Goal: Task Accomplishment & Management: Complete application form

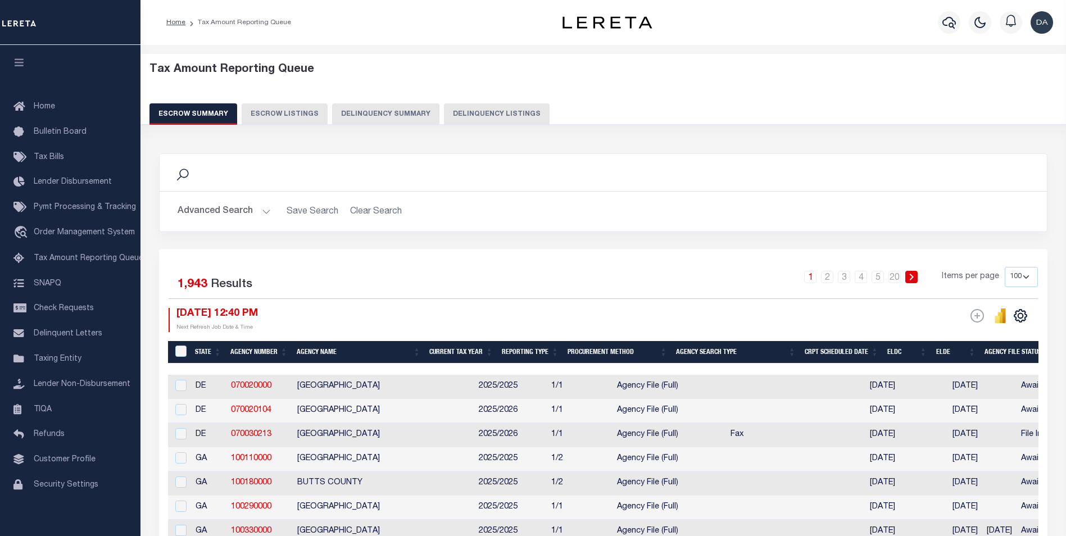
select select "100"
click at [411, 117] on button "Delinquency Summary" at bounding box center [385, 113] width 107 height 21
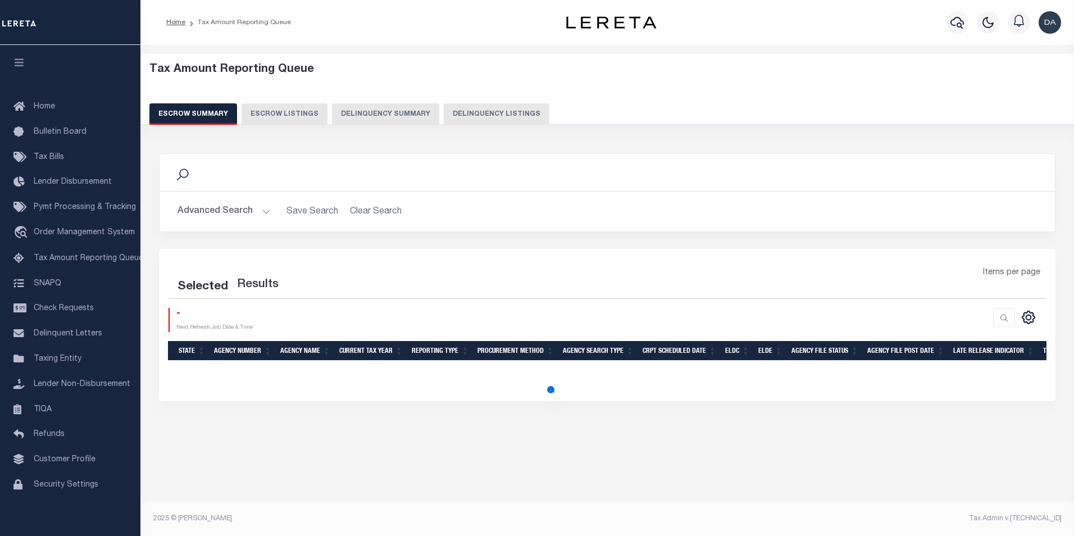
select select "100"
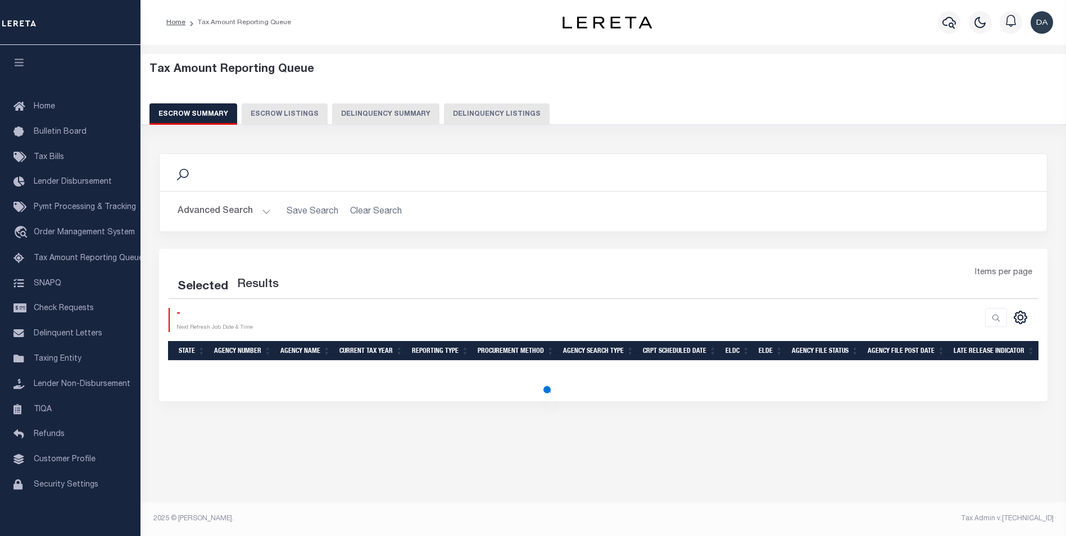
select select "100"
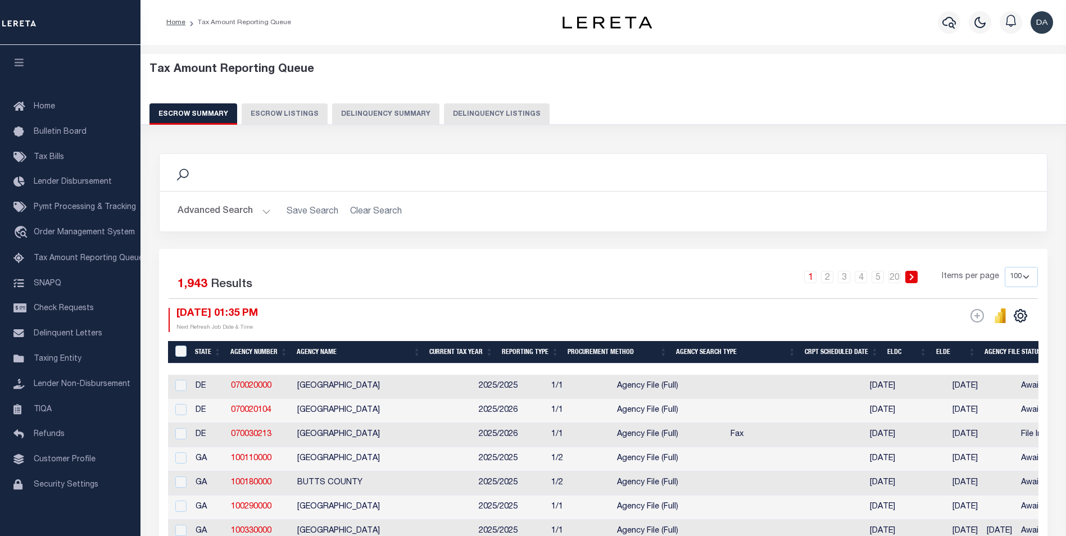
click at [378, 115] on button "Delinquency Summary" at bounding box center [385, 113] width 107 height 21
select select
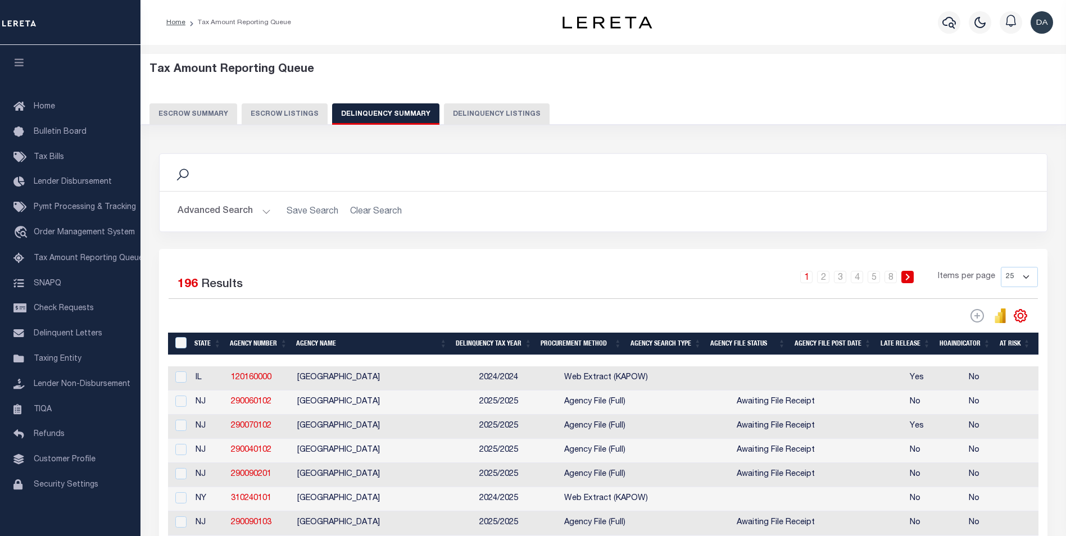
click at [251, 213] on button "Advanced Search" at bounding box center [224, 212] width 93 height 22
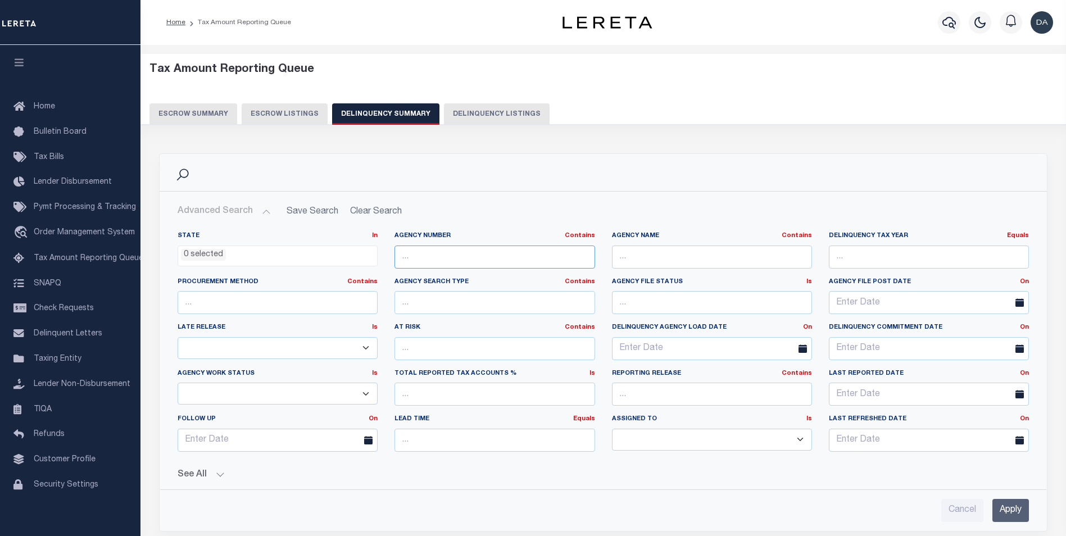
click at [457, 249] on input "text" at bounding box center [494, 257] width 200 height 23
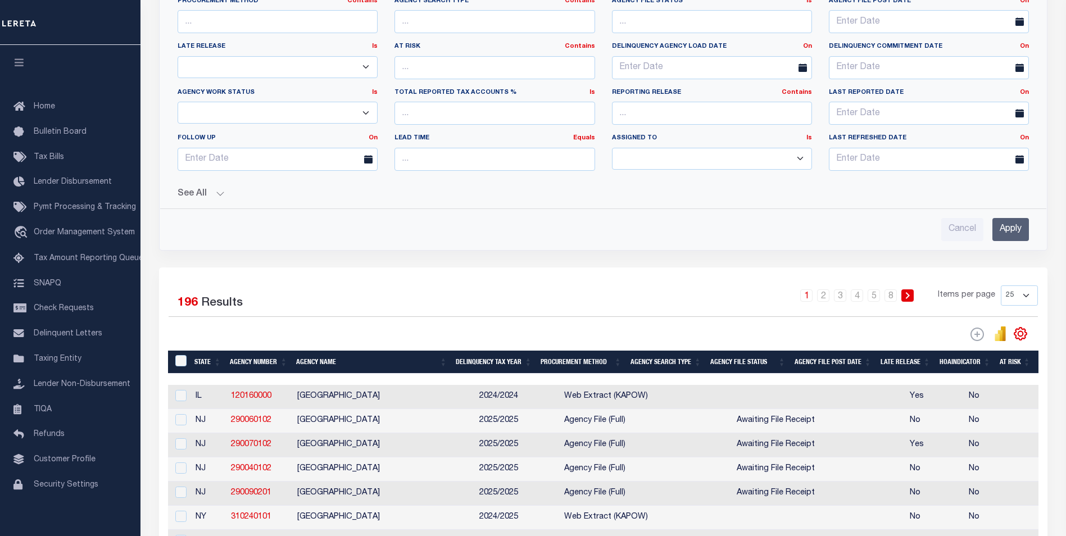
click at [215, 198] on button "See All" at bounding box center [603, 194] width 851 height 11
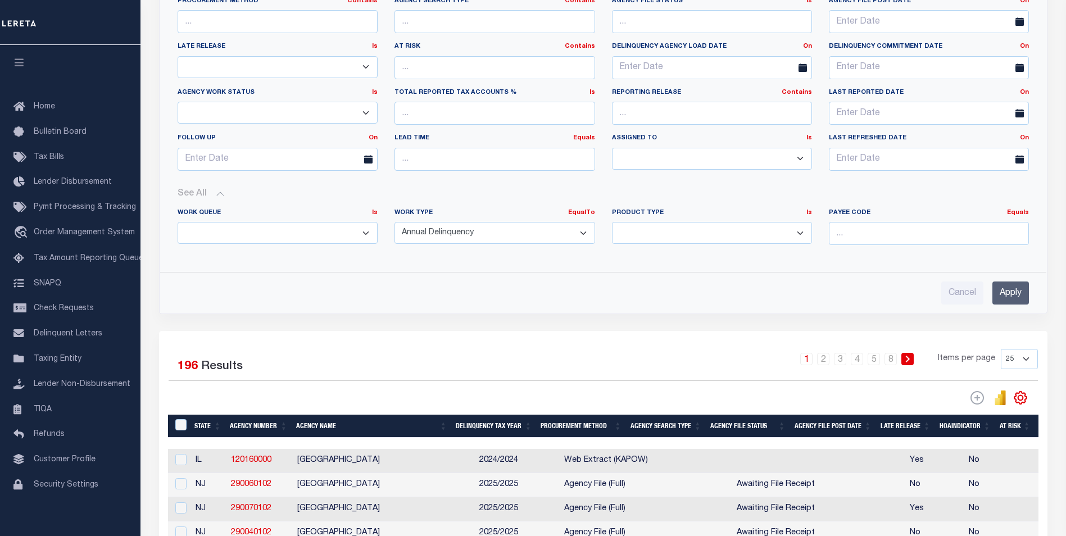
click at [215, 198] on button "See All" at bounding box center [603, 194] width 851 height 11
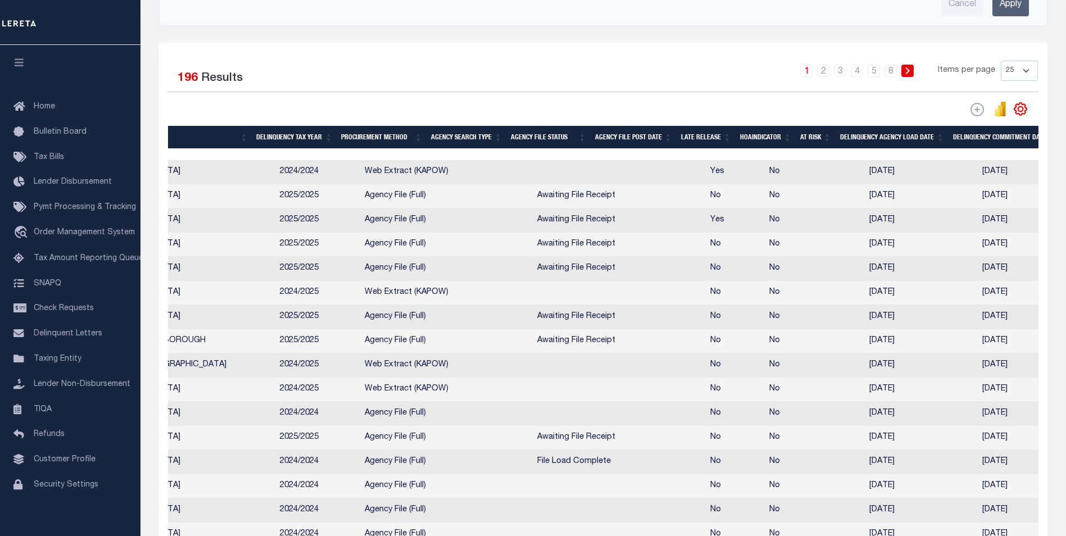
scroll to position [0, 738]
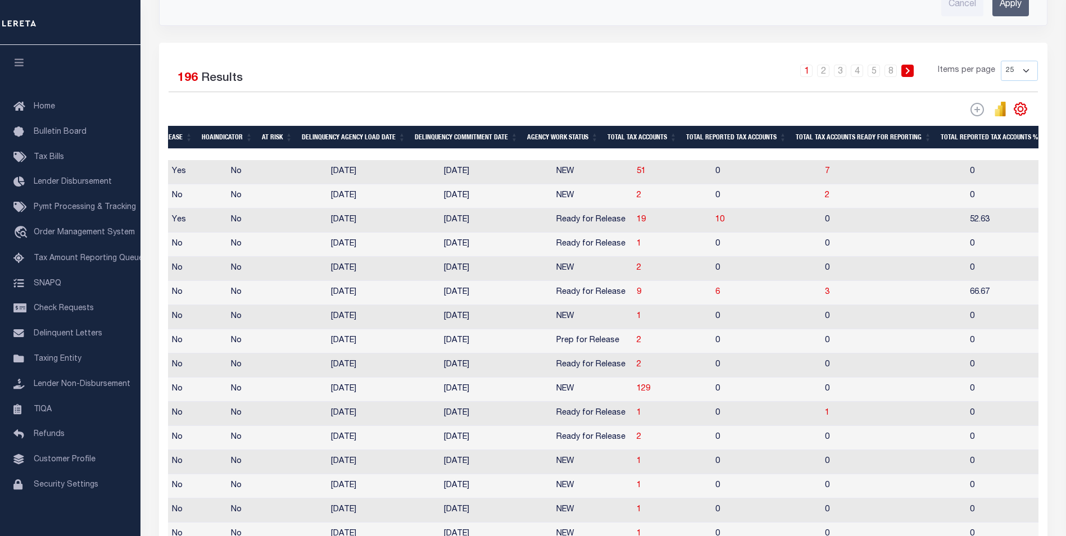
drag, startPoint x: 394, startPoint y: 415, endPoint x: 555, endPoint y: 405, distance: 161.0
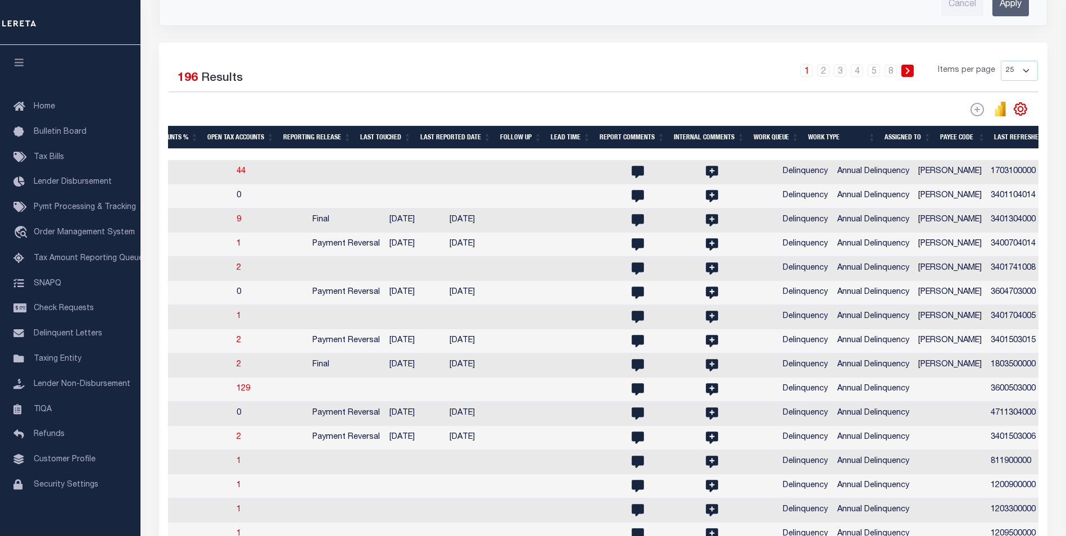
scroll to position [0, 1587]
drag, startPoint x: 410, startPoint y: 303, endPoint x: 315, endPoint y: 301, distance: 95.0
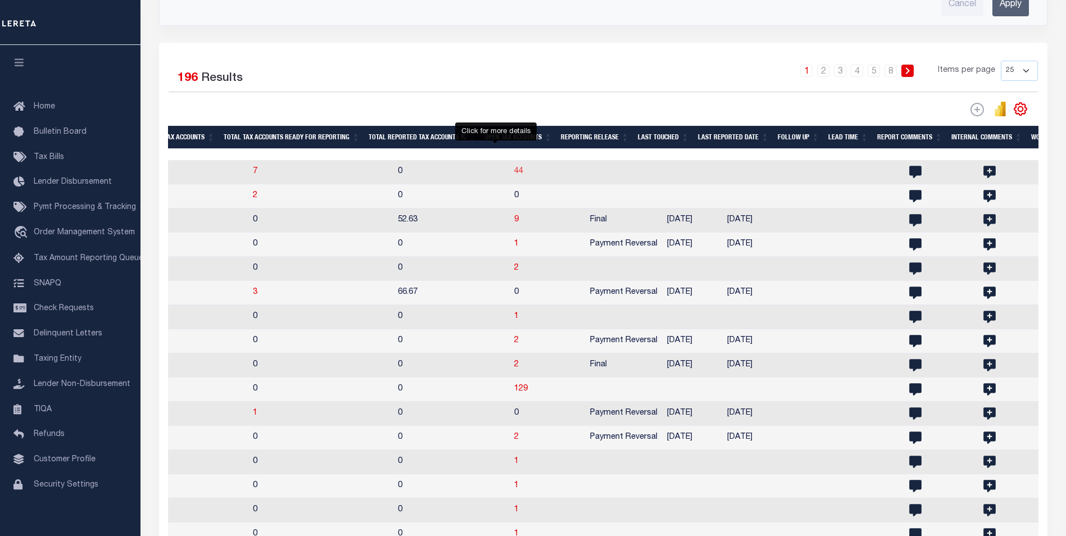
click at [514, 173] on span "44" at bounding box center [518, 171] width 9 height 8
select select "100"
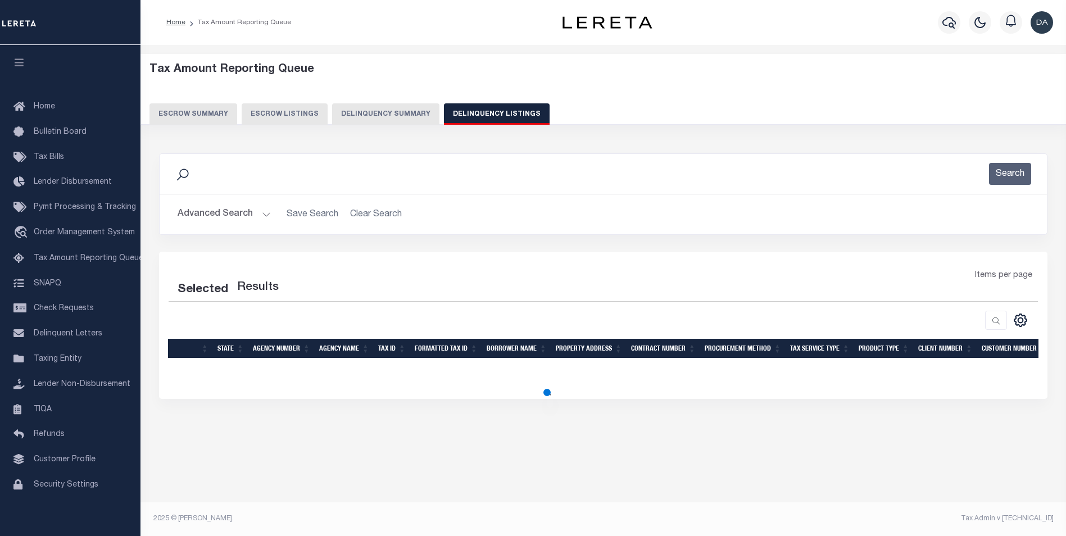
scroll to position [0, 0]
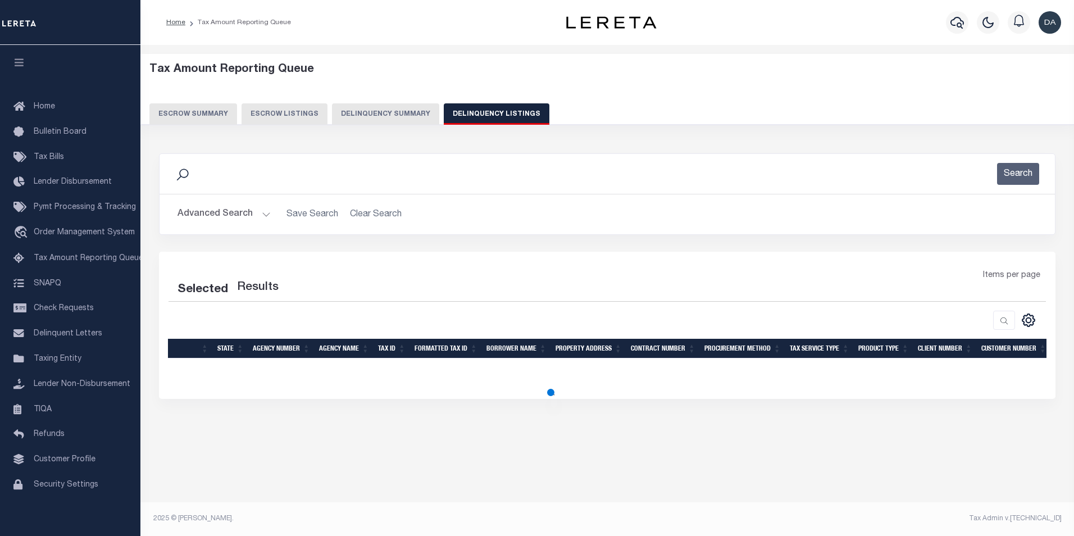
select select "100"
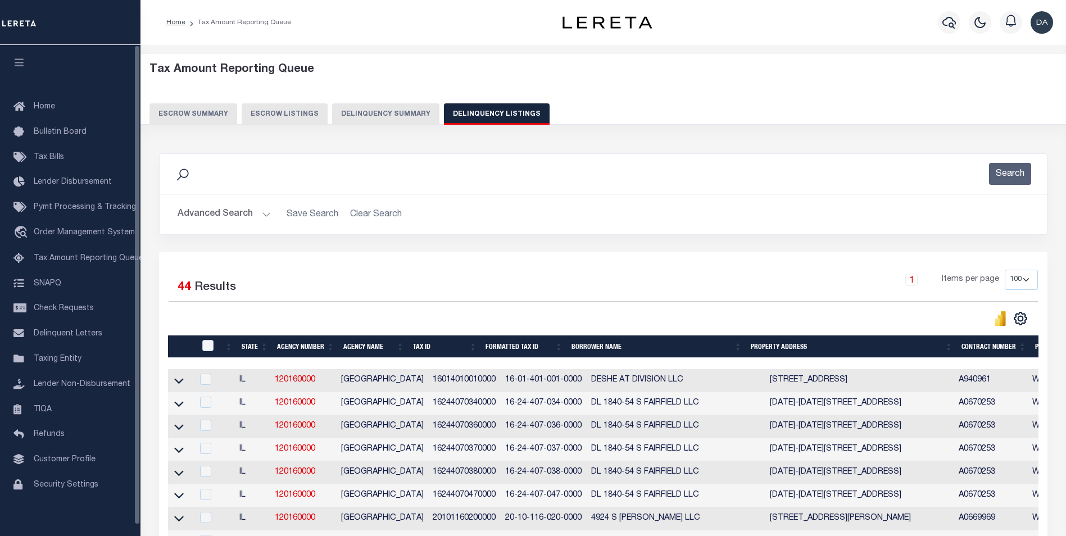
drag, startPoint x: 175, startPoint y: 382, endPoint x: 186, endPoint y: 374, distance: 14.0
click at [175, 382] on icon at bounding box center [179, 382] width 10 height 6
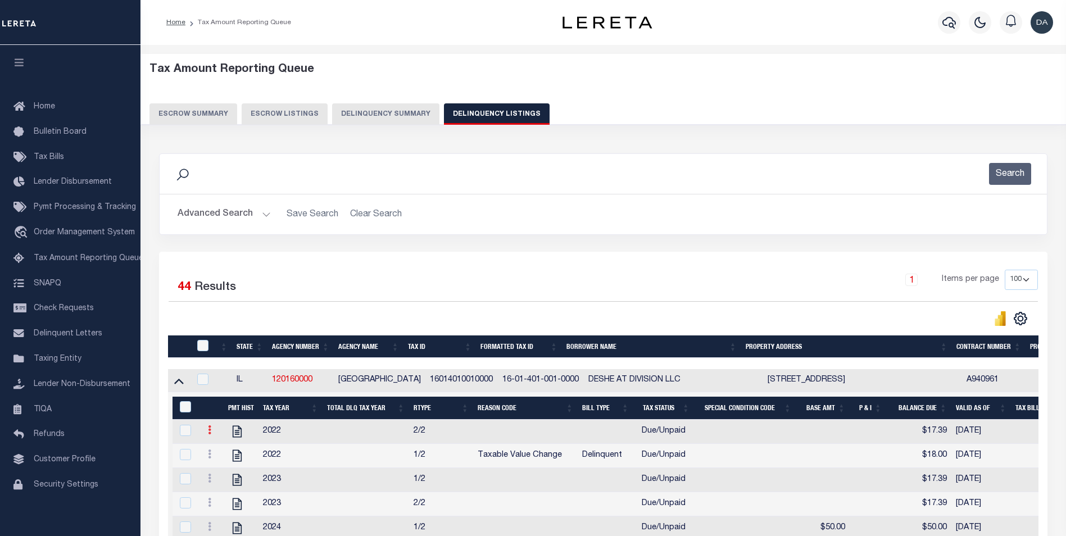
click at [211, 434] on icon at bounding box center [209, 429] width 3 height 9
click at [225, 466] on link "" at bounding box center [223, 467] width 38 height 19
select select "DUE"
select select
type input "$17.39"
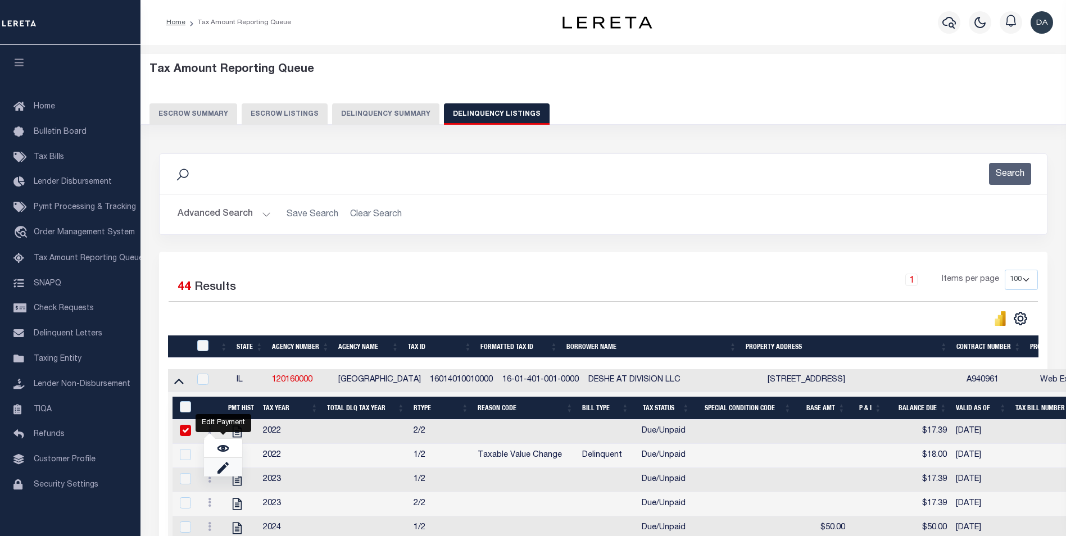
type input "[DATE]"
checkbox input "true"
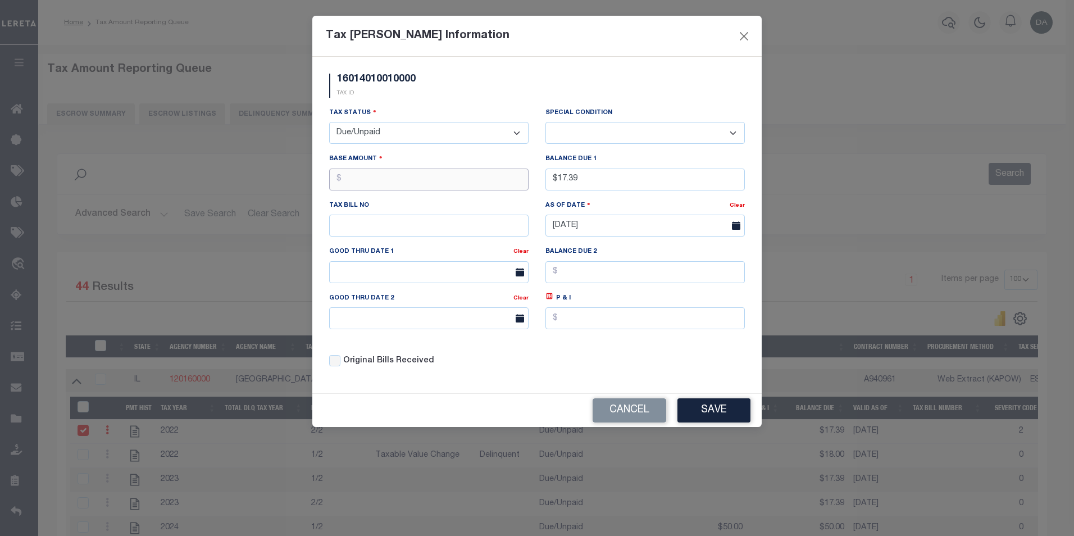
click at [469, 188] on input "text" at bounding box center [428, 180] width 199 height 22
click at [720, 399] on div "Cancel Save" at bounding box center [536, 410] width 449 height 33
click at [720, 412] on button "Save" at bounding box center [714, 410] width 73 height 24
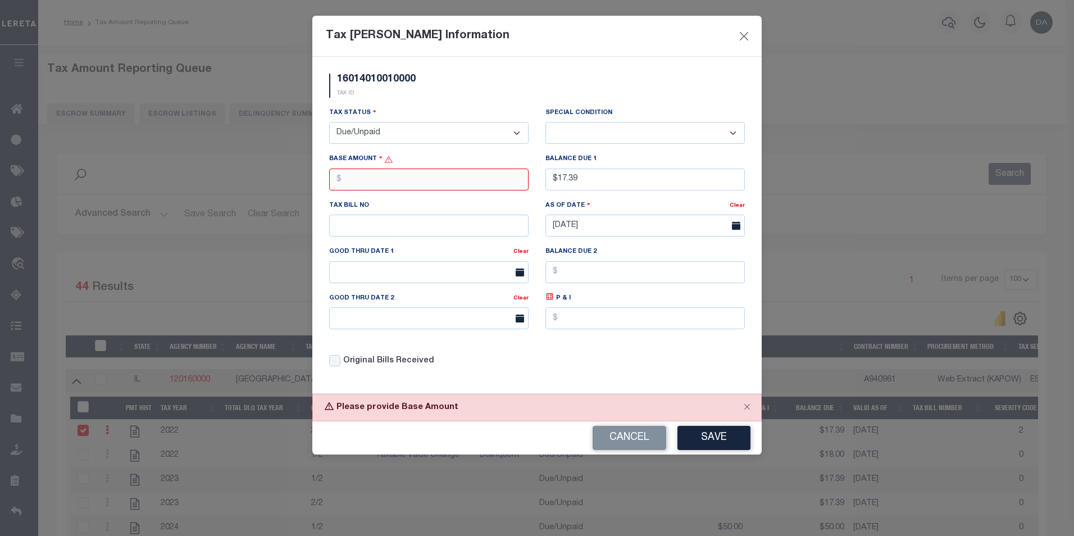
click at [390, 177] on input "text" at bounding box center [428, 180] width 199 height 22
type input "$123.00"
click at [715, 437] on button "Save" at bounding box center [714, 438] width 73 height 24
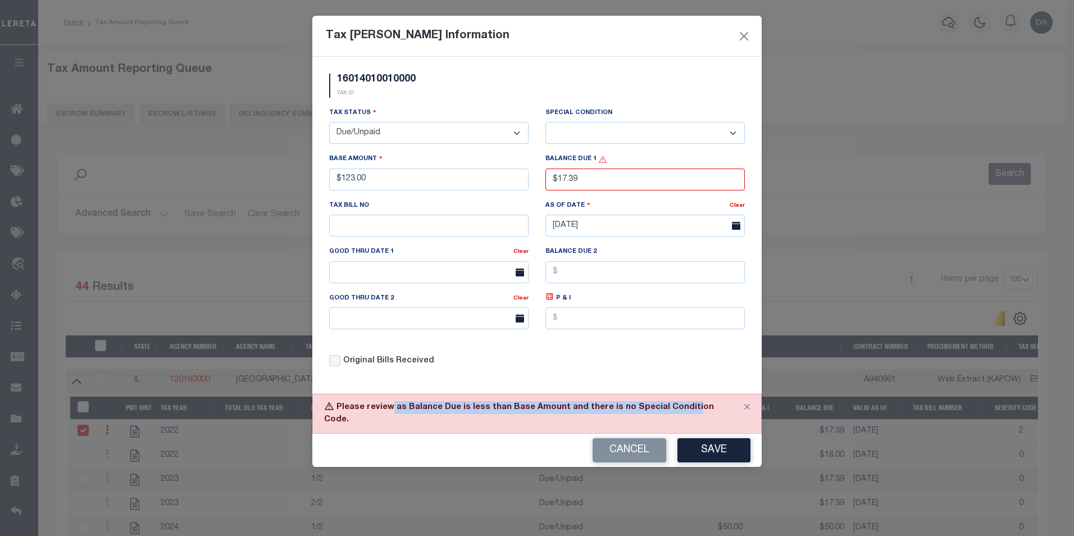
drag, startPoint x: 392, startPoint y: 415, endPoint x: 676, endPoint y: 411, distance: 284.9
click at [676, 411] on div "Please review as Balance Due is less than Base Amount and there is no Special C…" at bounding box center [536, 414] width 449 height 40
click at [581, 189] on input "$17.39" at bounding box center [645, 180] width 199 height 22
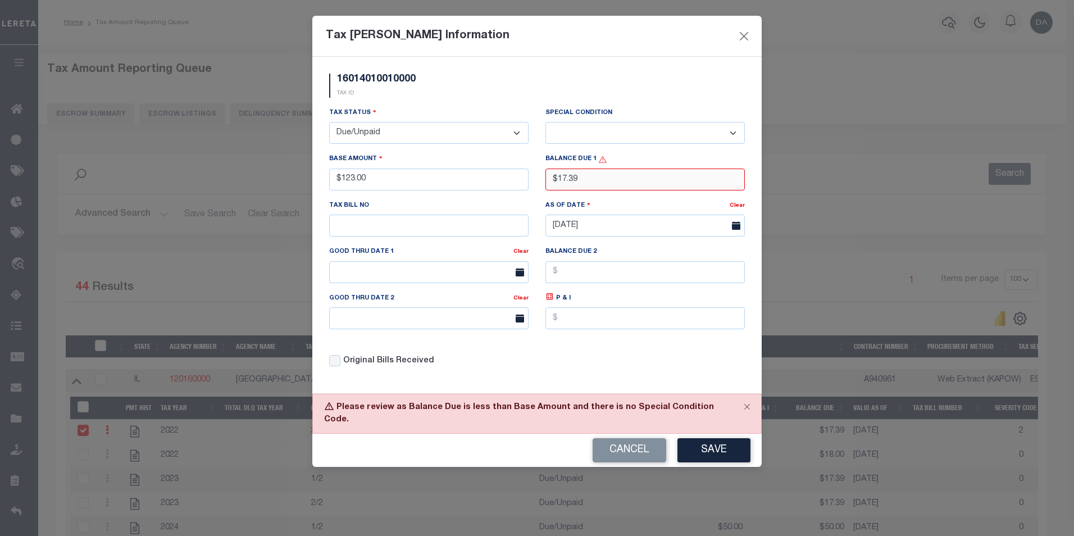
click at [581, 189] on input "$17.39" at bounding box center [645, 180] width 199 height 22
type input "$1,200.00"
click at [688, 444] on button "Save" at bounding box center [714, 450] width 73 height 24
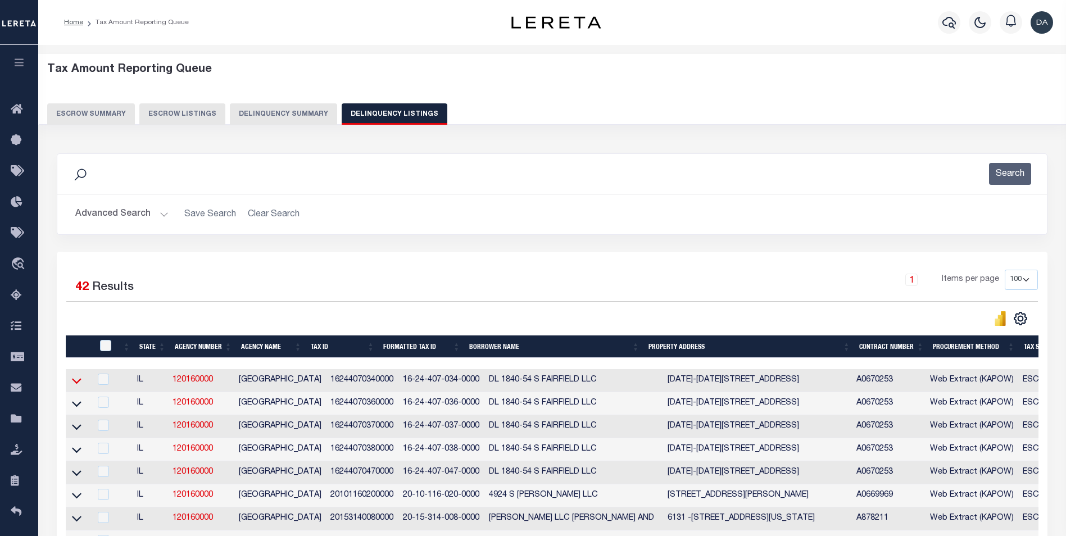
click at [76, 384] on icon at bounding box center [77, 381] width 10 height 12
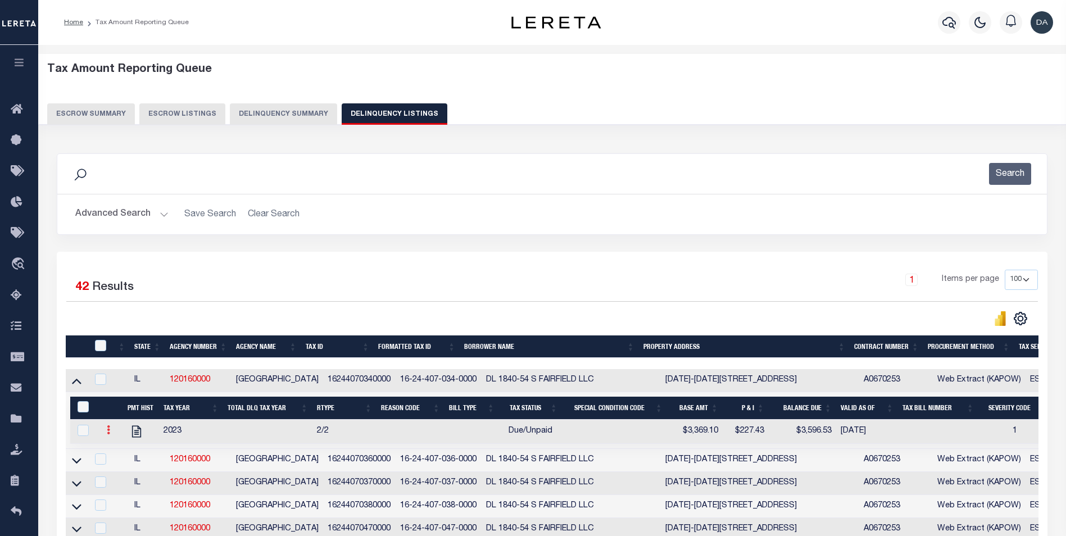
click at [111, 436] on link at bounding box center [108, 431] width 12 height 9
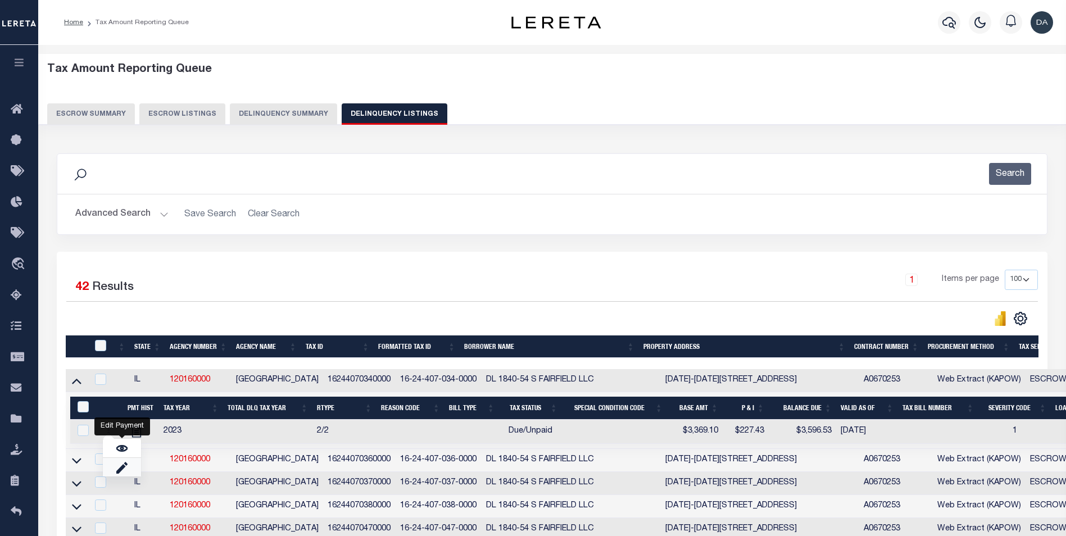
click at [123, 464] on link "" at bounding box center [122, 467] width 38 height 19
select select
type input "$3,369.10"
type input "$3,596.53"
type input "04/30/2025"
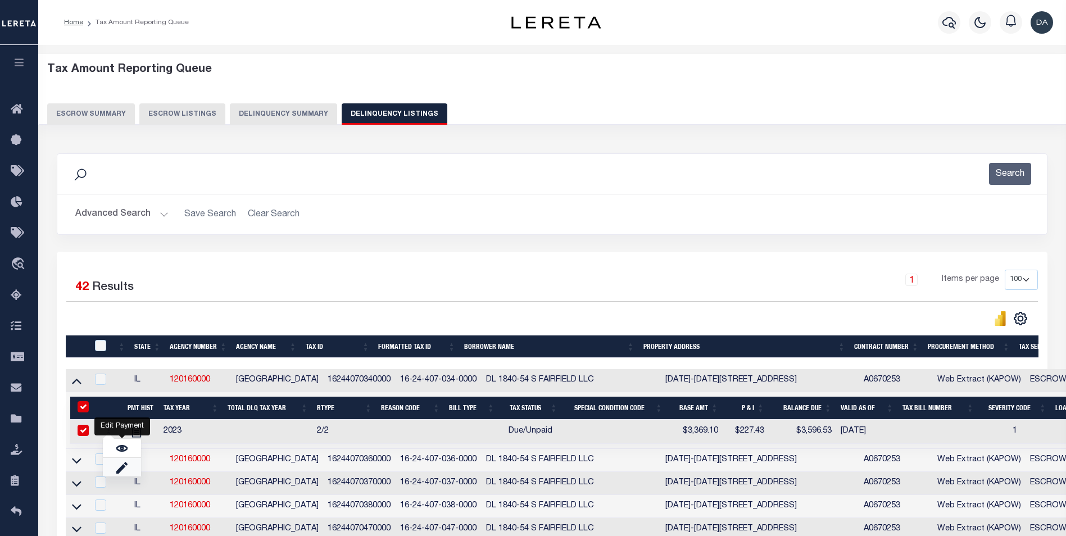
type input "$227.43"
checkbox input "true"
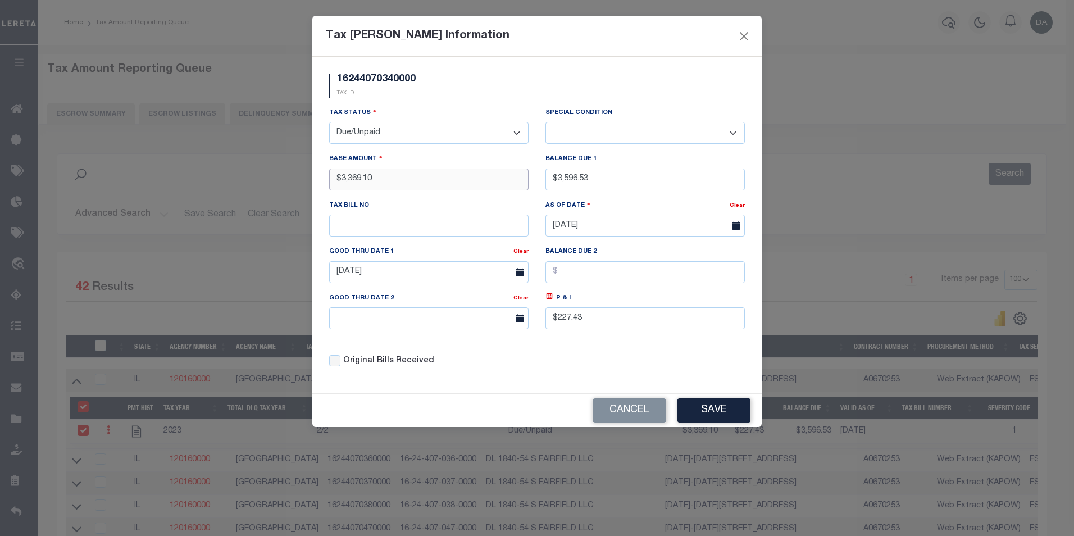
click at [416, 181] on input "$3,369.10" at bounding box center [428, 180] width 199 height 22
click at [416, 180] on input "$3,369.10" at bounding box center [428, 180] width 199 height 22
type input "$100.00"
click at [713, 406] on button "Save" at bounding box center [714, 410] width 73 height 24
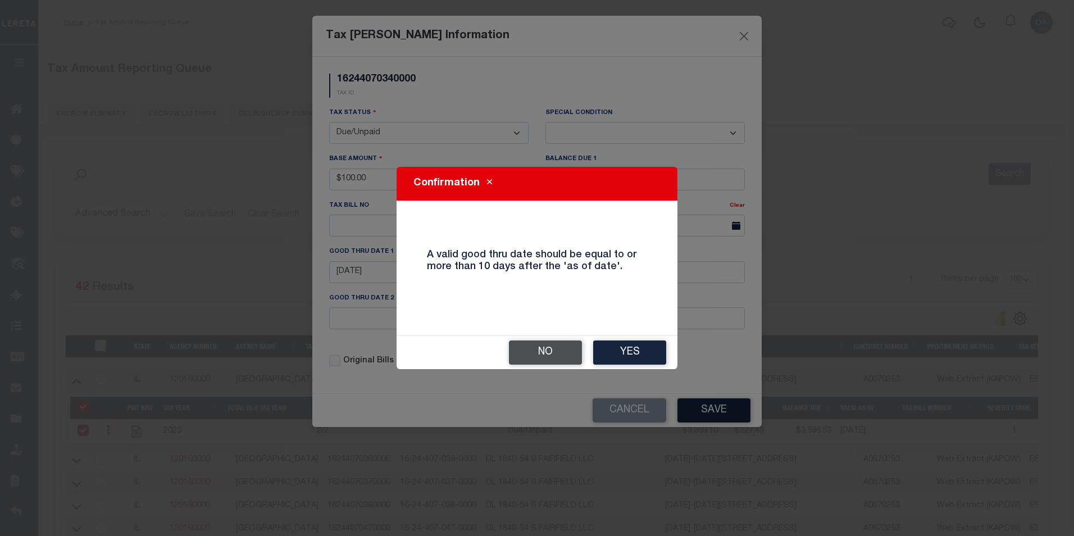
click at [570, 353] on button "No" at bounding box center [545, 352] width 73 height 24
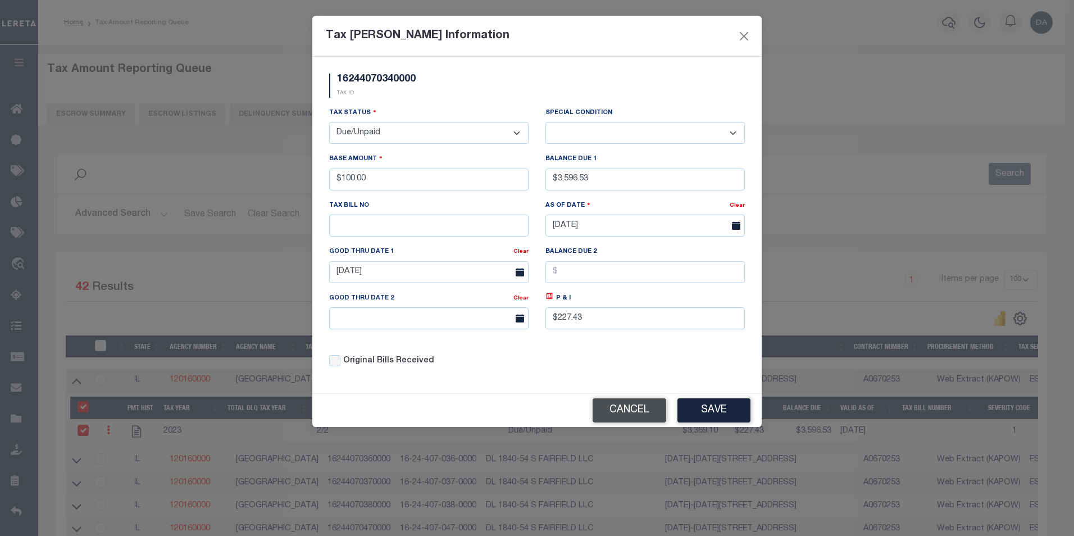
click at [643, 408] on button "Cancel" at bounding box center [630, 410] width 74 height 24
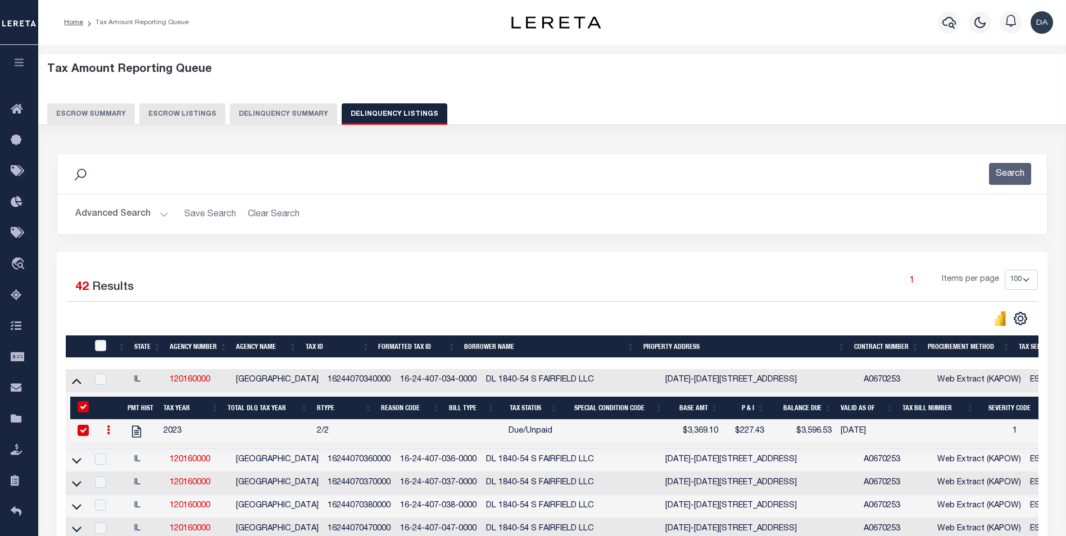
click at [272, 116] on button "Delinquency Summary" at bounding box center [283, 113] width 107 height 21
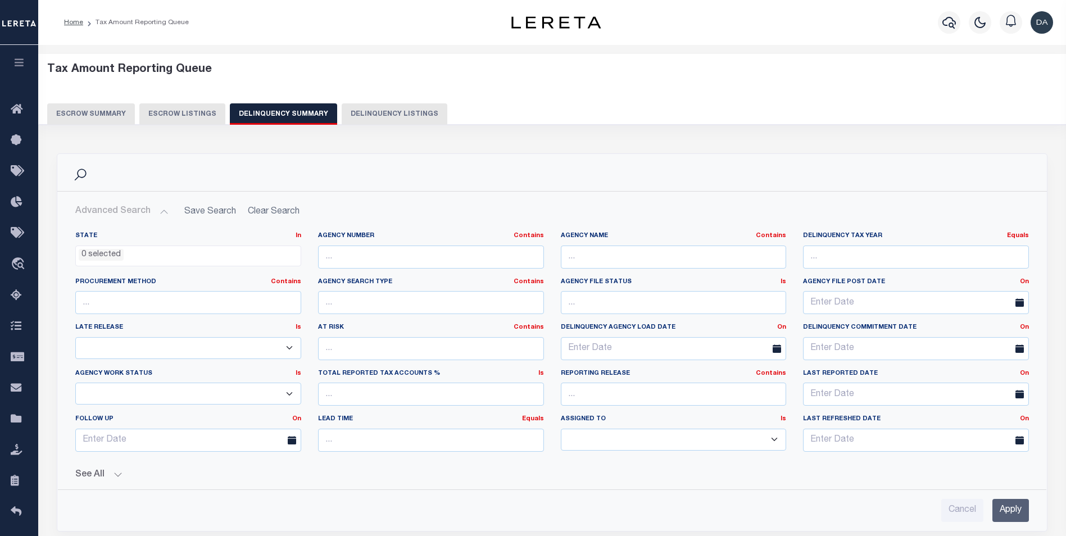
click at [366, 114] on button "Delinquency Listings" at bounding box center [395, 113] width 106 height 21
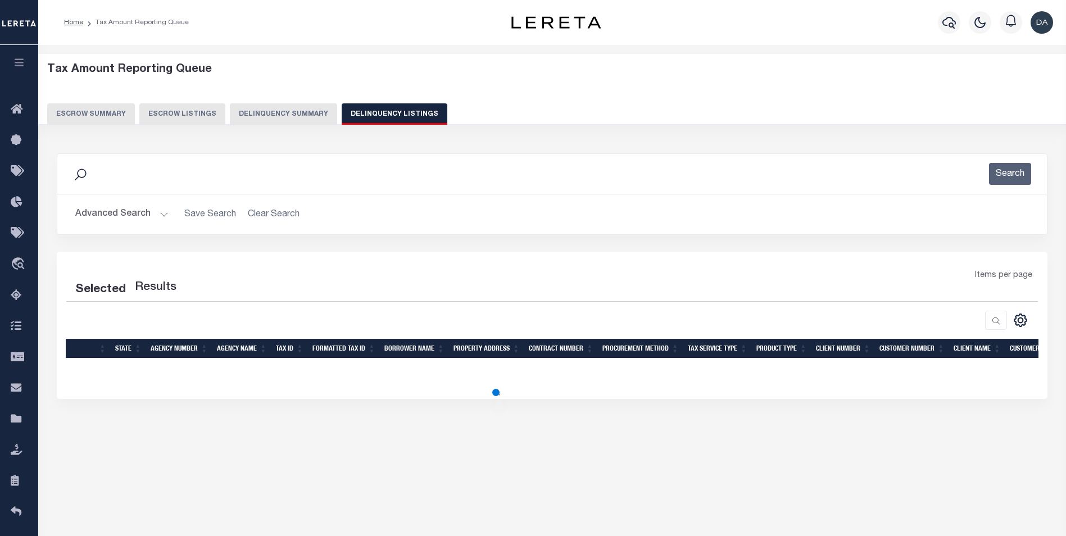
click at [294, 125] on div "Tax Amount Reporting Queue Escrow Summary Escrow Listings Delinquency Summary" at bounding box center [552, 89] width 1033 height 71
click at [295, 107] on button "Delinquency Summary" at bounding box center [283, 113] width 107 height 21
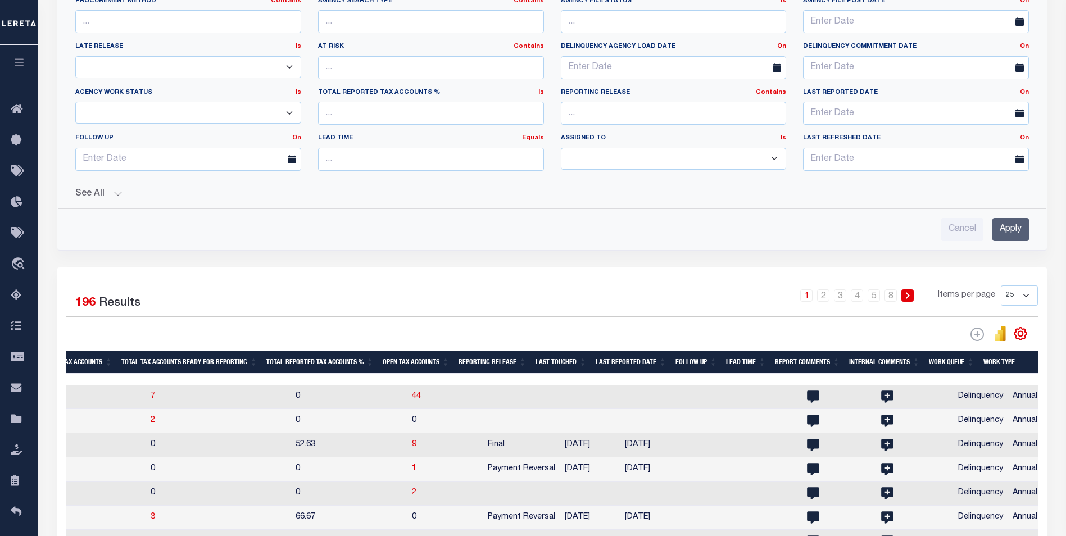
scroll to position [562, 0]
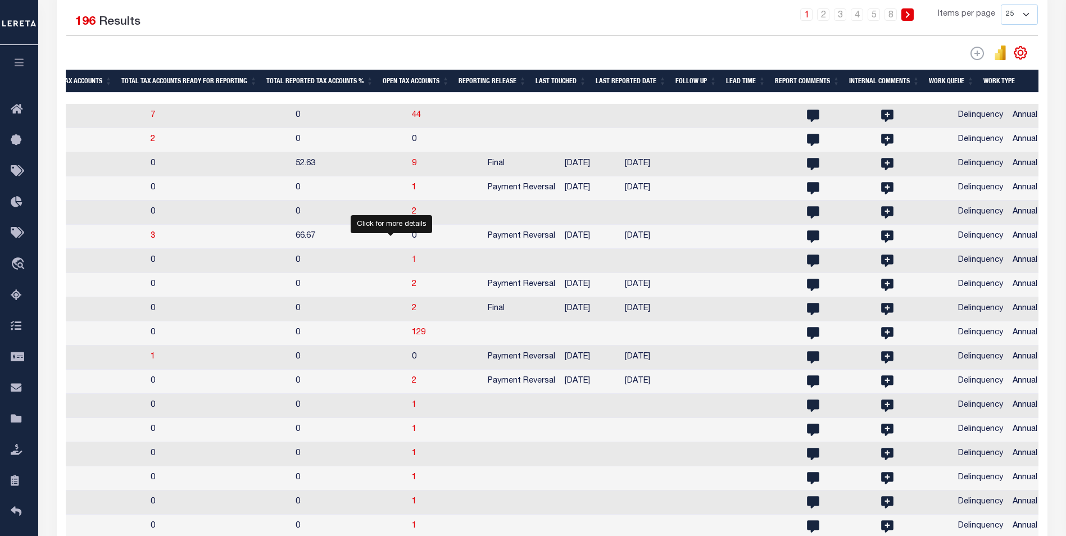
click at [412, 264] on span "1" at bounding box center [414, 260] width 4 height 8
select select "100"
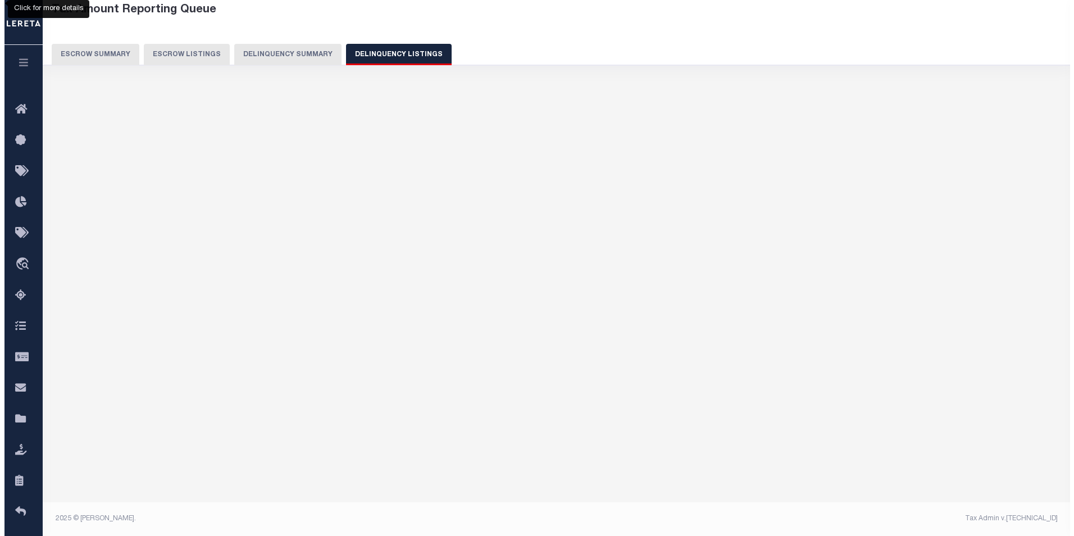
scroll to position [60, 0]
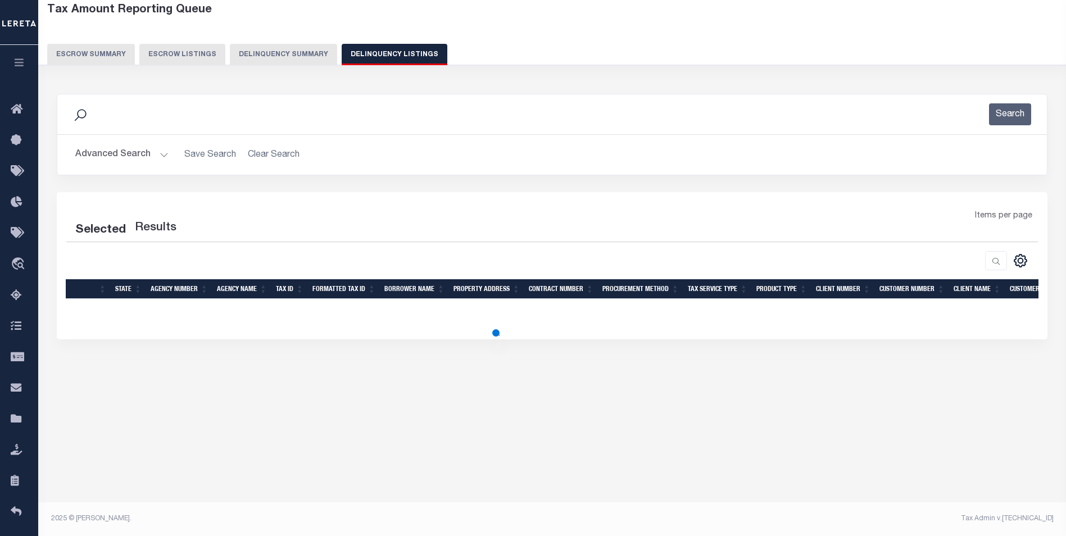
select select "100"
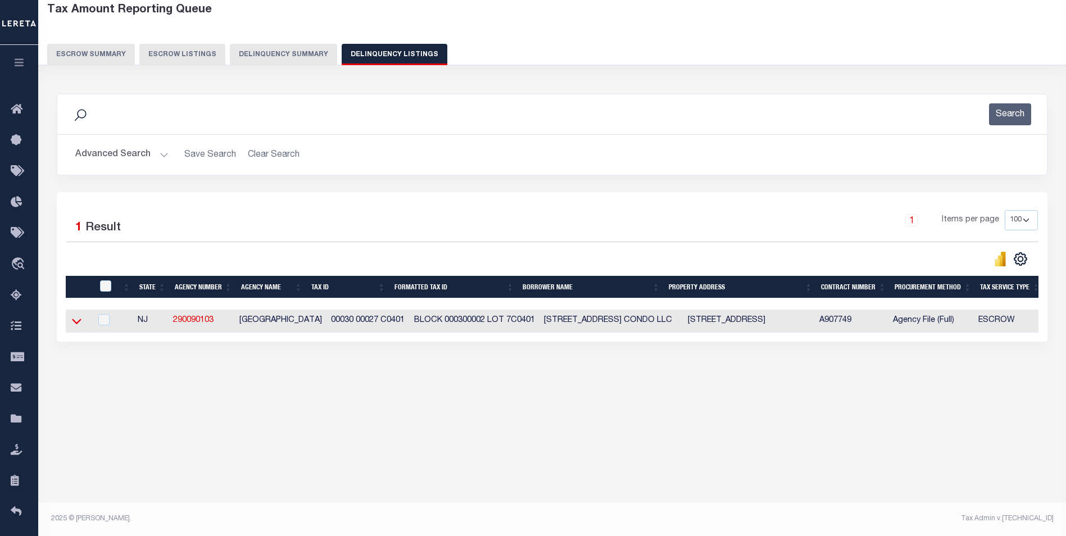
click at [74, 325] on icon at bounding box center [77, 321] width 10 height 12
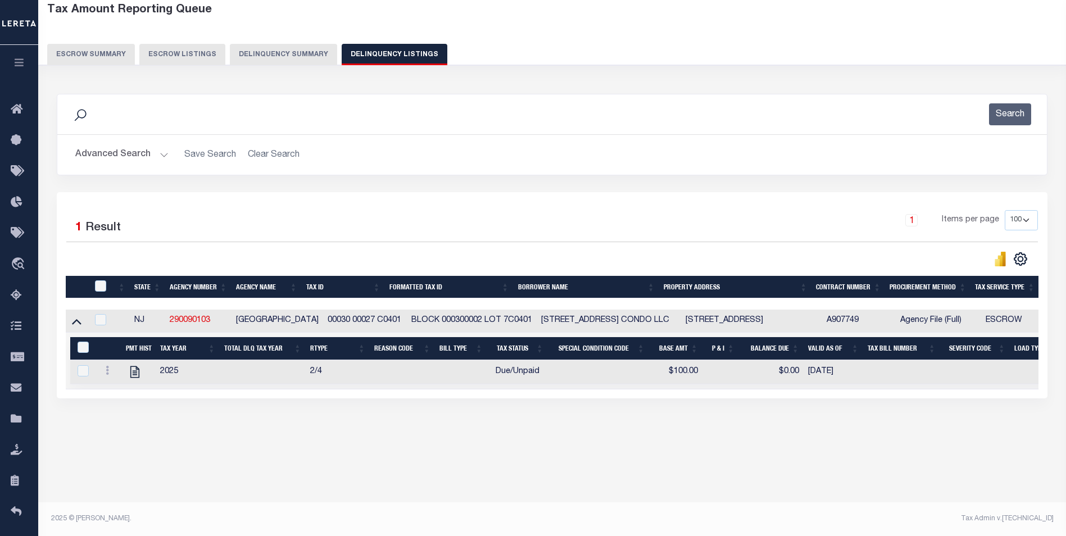
drag, startPoint x: 108, startPoint y: 374, endPoint x: 117, endPoint y: 374, distance: 9.6
click at [108, 373] on icon at bounding box center [107, 370] width 3 height 9
click at [118, 407] on img "" at bounding box center [120, 408] width 11 height 12
select select "0"
type input "$100.00"
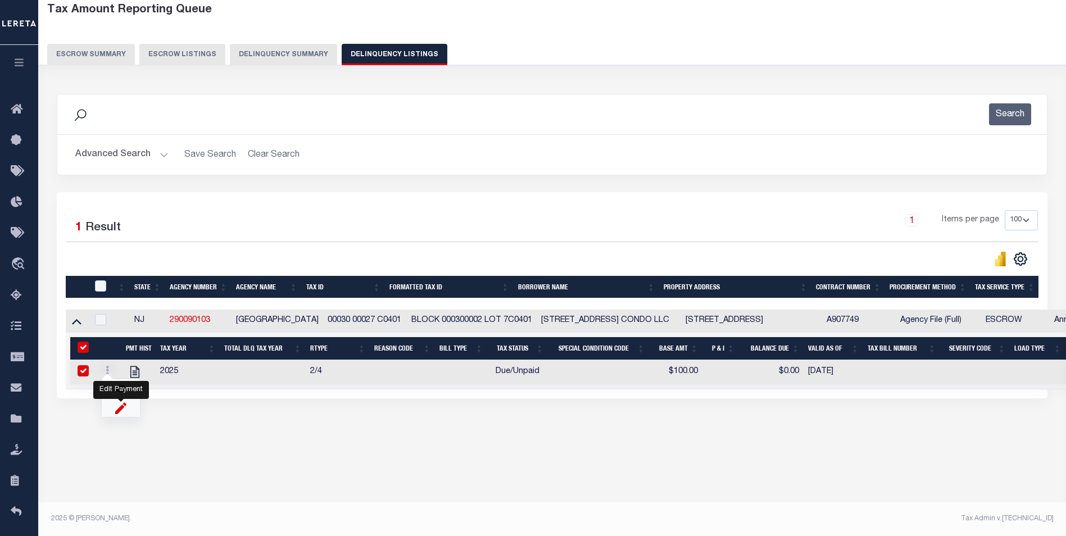
type input "$0.00"
checkbox input "true"
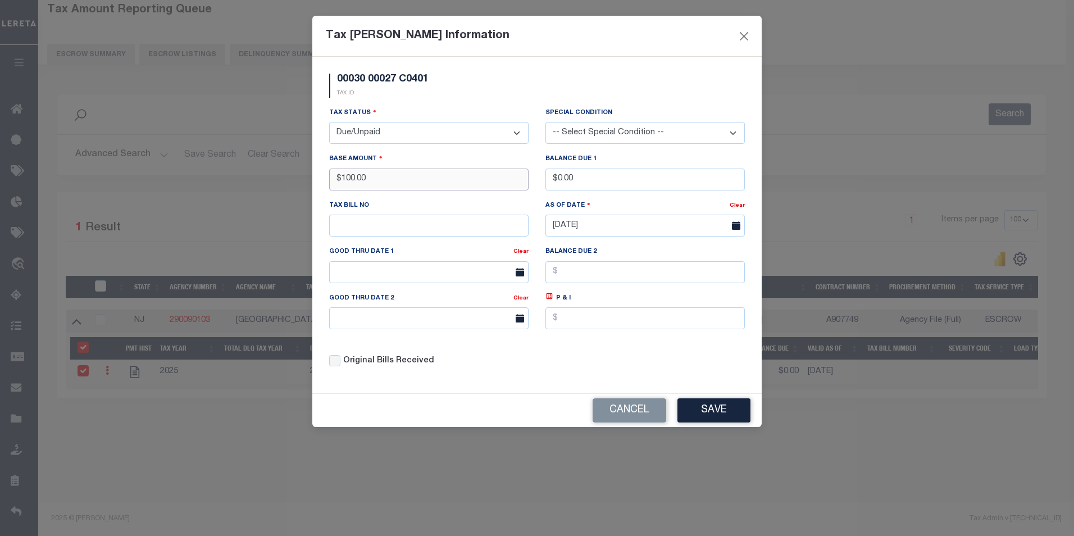
click at [458, 181] on input "$100.00" at bounding box center [428, 180] width 199 height 22
click at [455, 187] on input "$100.00" at bounding box center [428, 180] width 199 height 22
click at [583, 176] on input "$0.00" at bounding box center [645, 180] width 199 height 22
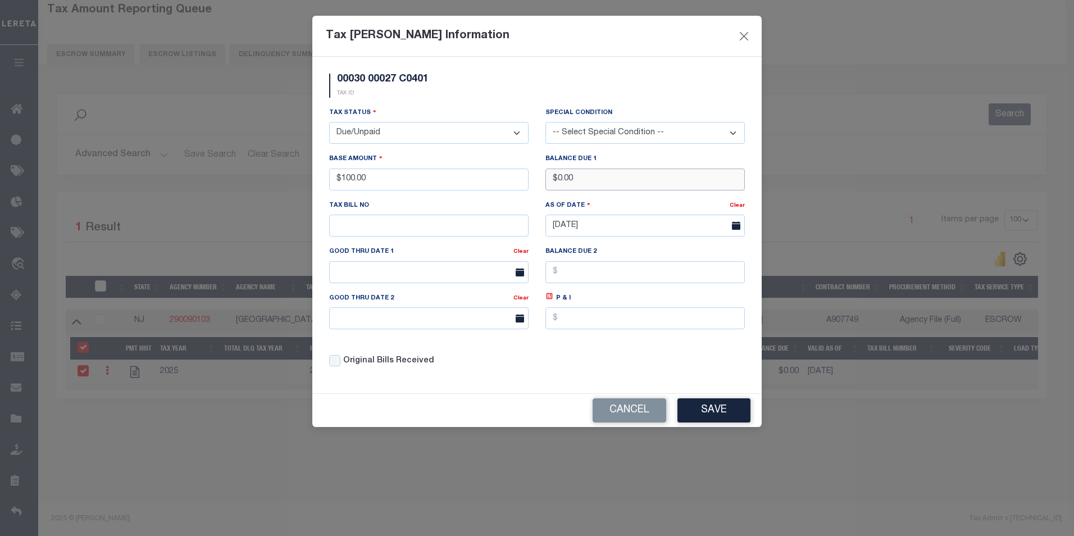
click at [583, 176] on input "$0.00" at bounding box center [645, 180] width 199 height 22
type input "$200.00"
click at [721, 409] on button "Save" at bounding box center [714, 410] width 73 height 24
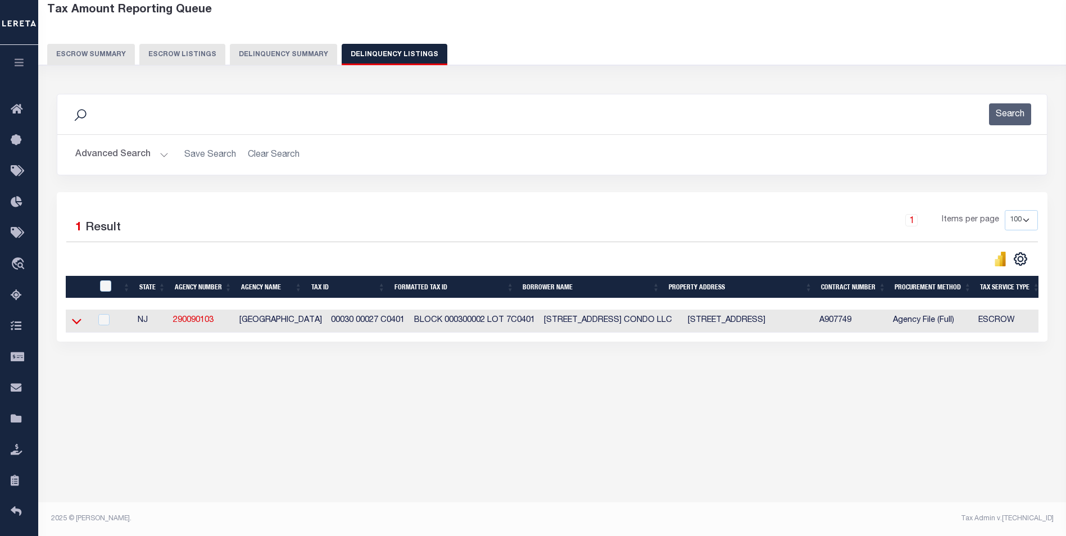
click at [78, 327] on icon at bounding box center [77, 321] width 10 height 12
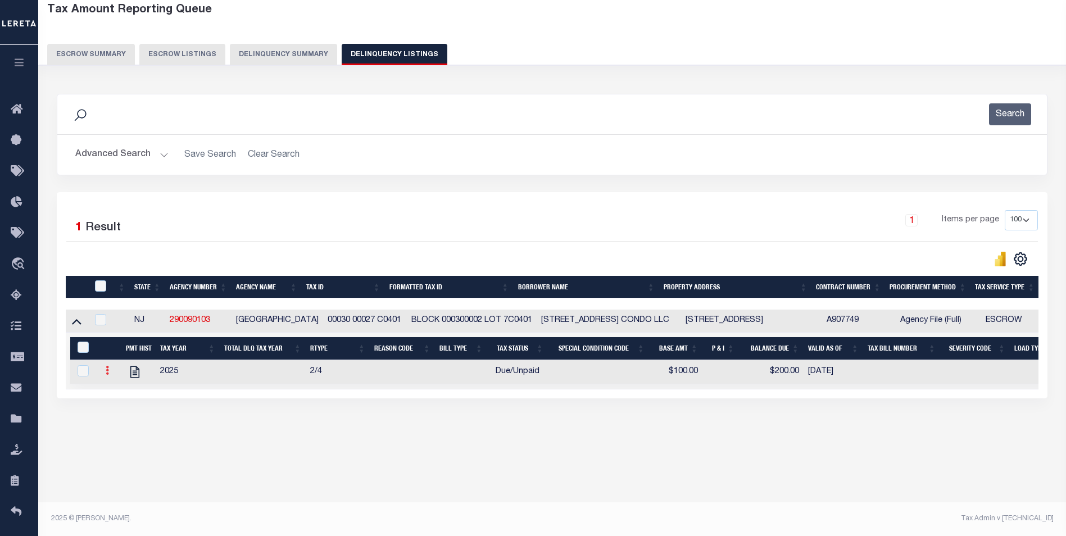
click at [110, 376] on link at bounding box center [107, 371] width 12 height 9
click at [120, 409] on img "" at bounding box center [120, 408] width 11 height 12
type input "$100.00"
type input "$200.00"
checkbox input "true"
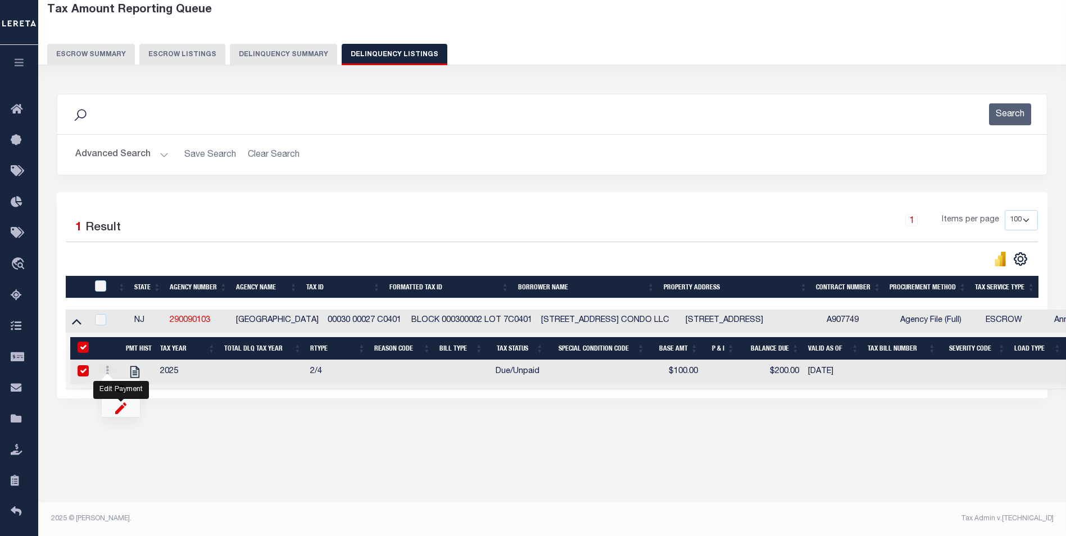
checkbox input "true"
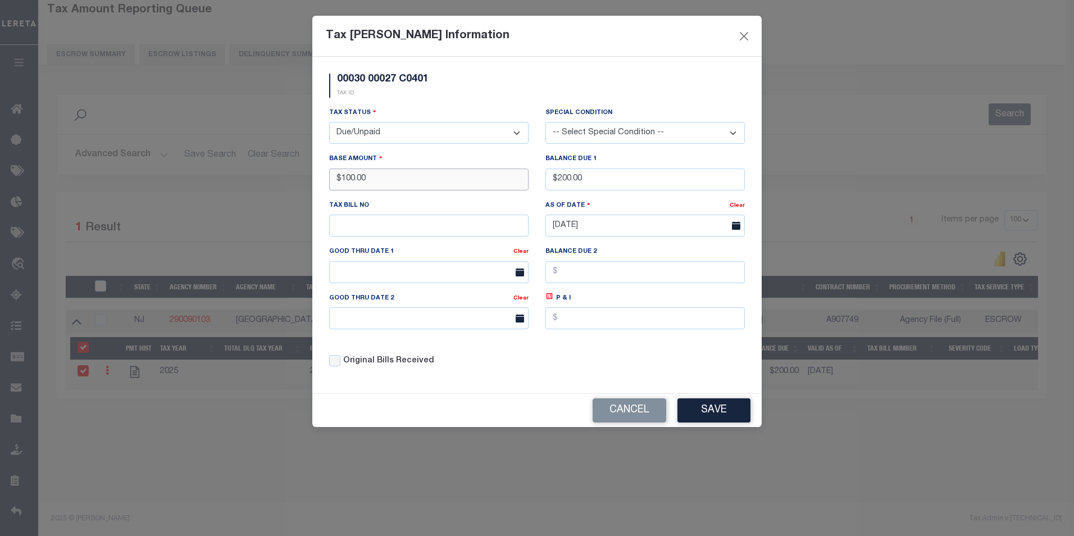
click at [405, 178] on input "$100.00" at bounding box center [428, 180] width 199 height 22
click at [611, 184] on input "$200.00" at bounding box center [645, 180] width 199 height 22
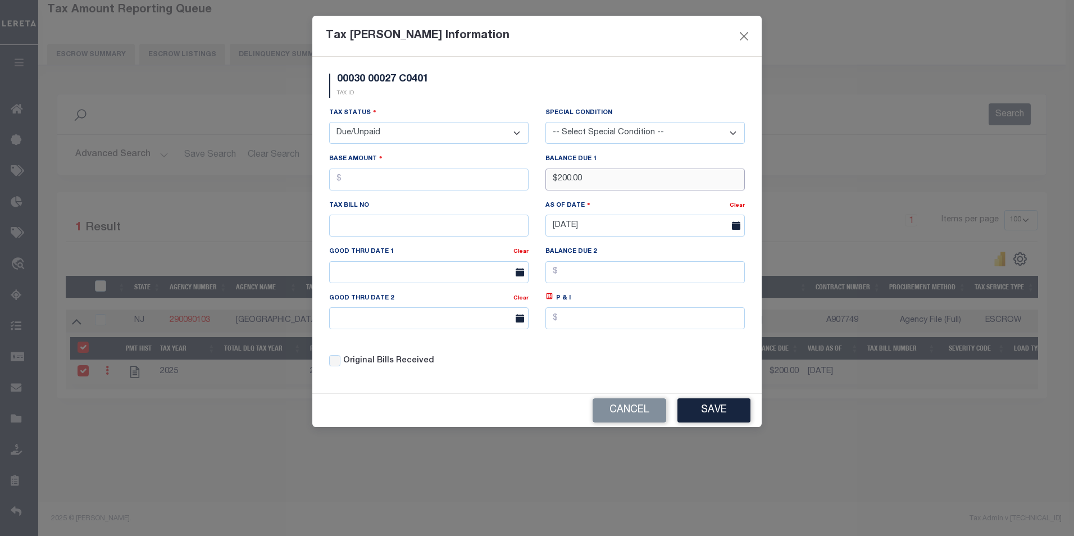
click at [611, 184] on input "$200.00" at bounding box center [645, 180] width 199 height 22
click at [729, 410] on button "Save" at bounding box center [714, 410] width 73 height 24
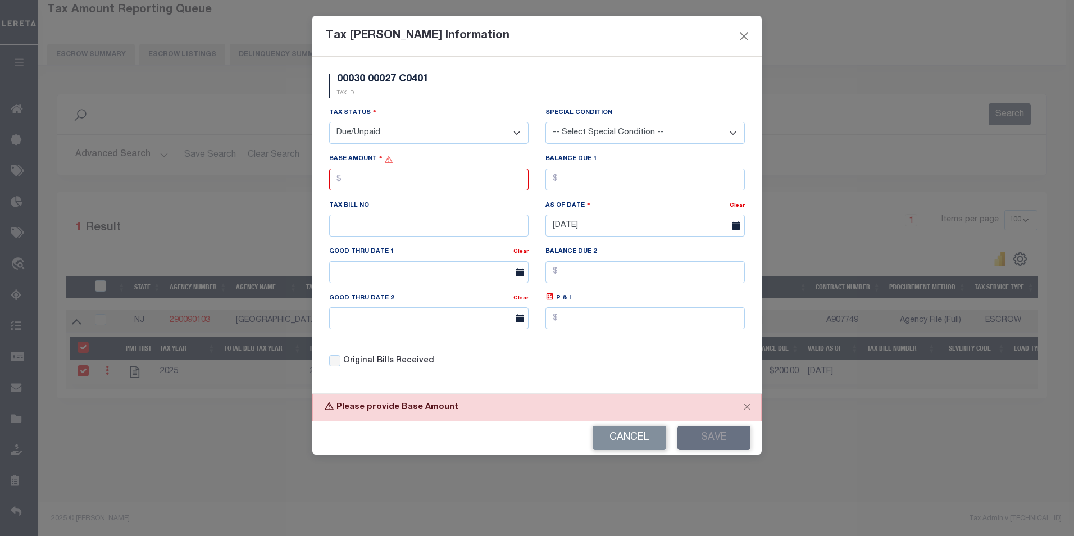
click at [461, 147] on div "Tax Status - Select Status - Open Due/Unpaid Paid Incomplete No Tax Due Interna…" at bounding box center [429, 130] width 216 height 46
click at [389, 124] on select "- Select Status - Open Due/Unpaid Paid Incomplete No Tax Due Internal Refund Pr…" at bounding box center [428, 133] width 199 height 22
click at [329, 122] on select "- Select Status - Open Due/Unpaid Paid Incomplete No Tax Due Internal Refund Pr…" at bounding box center [428, 133] width 199 height 22
click at [698, 443] on button "Save" at bounding box center [714, 438] width 73 height 24
click at [368, 135] on select "- Select Status - Open Due/Unpaid Paid Incomplete No Tax Due Internal Refund Pr…" at bounding box center [428, 133] width 199 height 22
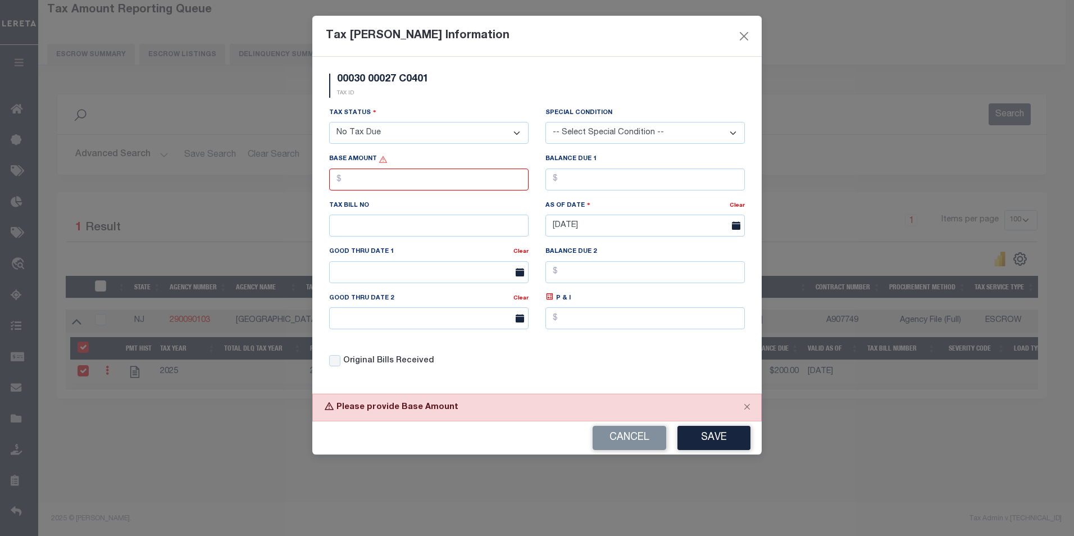
click at [329, 122] on select "- Select Status - Open Due/Unpaid Paid Incomplete No Tax Due Internal Refund Pr…" at bounding box center [428, 133] width 199 height 22
click at [712, 431] on button "Save" at bounding box center [714, 438] width 73 height 24
click at [754, 430] on div "Cancel Save" at bounding box center [536, 437] width 449 height 33
click at [745, 434] on button "Save" at bounding box center [714, 438] width 73 height 24
click at [744, 434] on div "Cancel Save" at bounding box center [536, 437] width 449 height 33
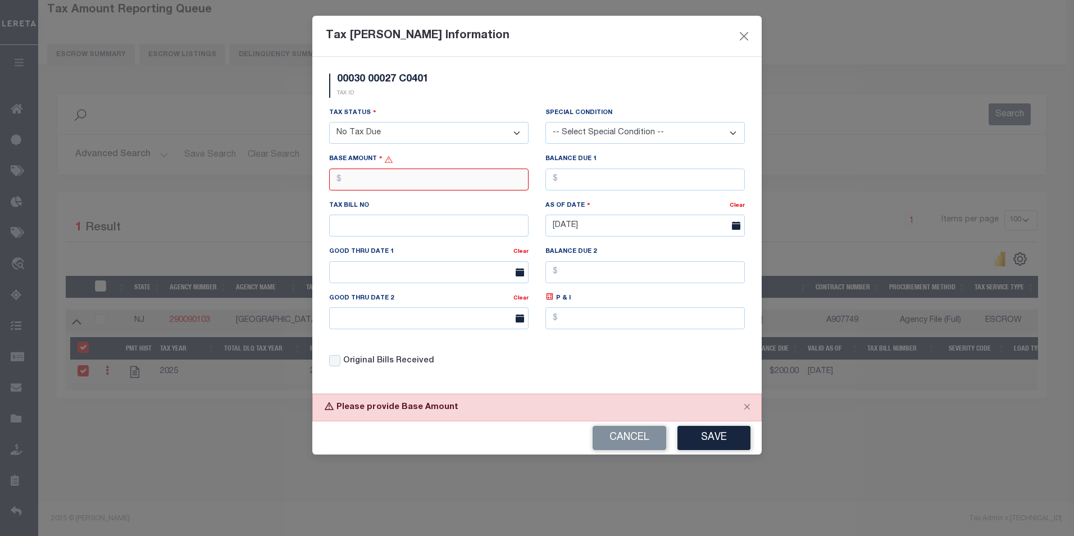
click at [460, 183] on input "text" at bounding box center [428, 180] width 199 height 22
click at [435, 117] on div "Tax Status - Select Status - Open Due/Unpaid Paid Incomplete No Tax Due Interna…" at bounding box center [428, 125] width 199 height 37
click at [436, 124] on select "- Select Status - Open Due/Unpaid Paid Incomplete No Tax Due Internal Refund Pr…" at bounding box center [428, 133] width 199 height 22
select select "PYD"
click at [329, 122] on select "- Select Status - Open Due/Unpaid Paid Incomplete No Tax Due Internal Refund Pr…" at bounding box center [428, 133] width 199 height 22
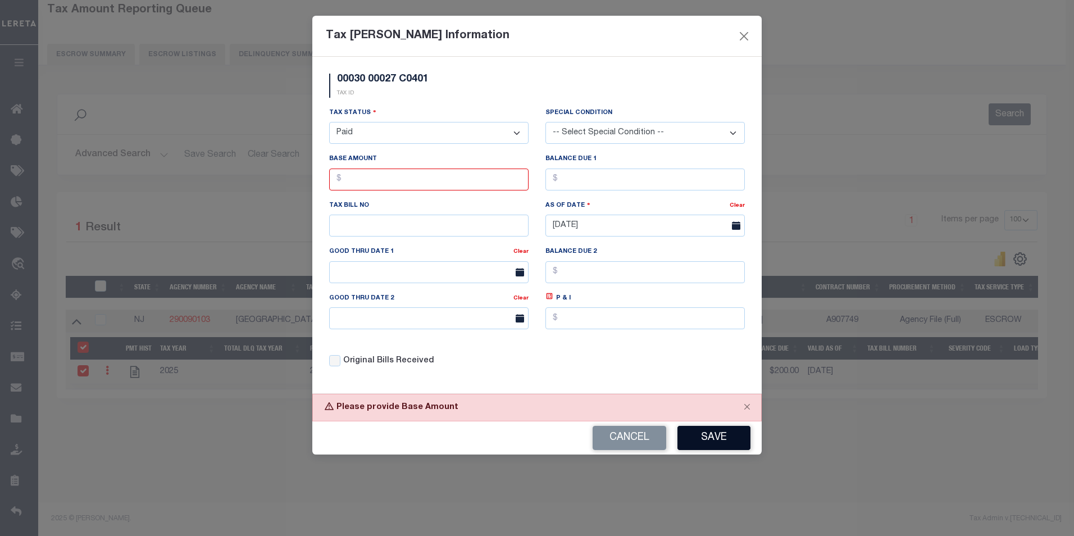
click at [728, 440] on button "Save" at bounding box center [714, 438] width 73 height 24
click at [705, 446] on button "Save" at bounding box center [714, 438] width 73 height 24
click at [741, 40] on button "Close" at bounding box center [744, 36] width 15 height 15
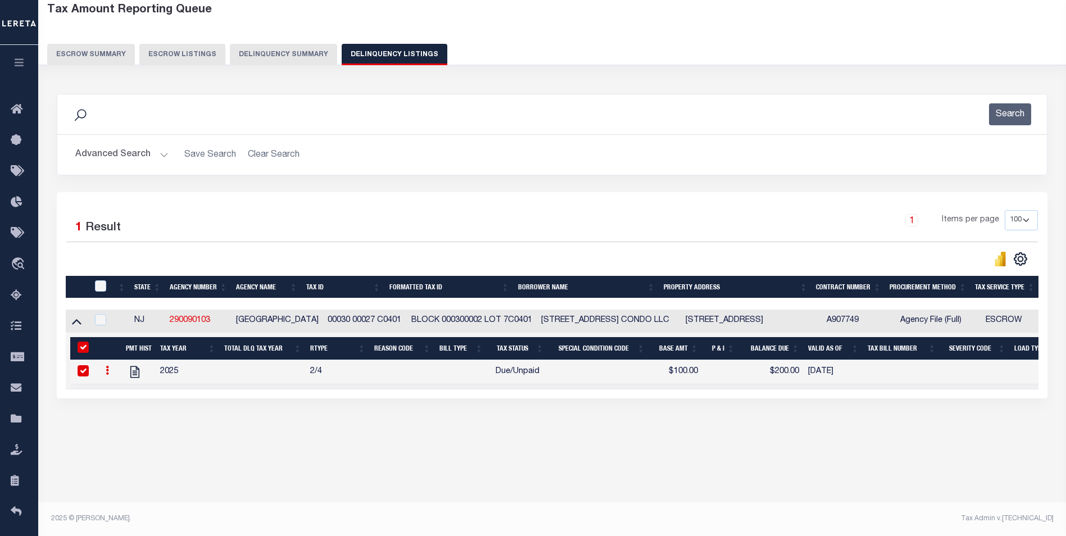
click at [111, 379] on div at bounding box center [109, 371] width 16 height 13
checkbox input "false"
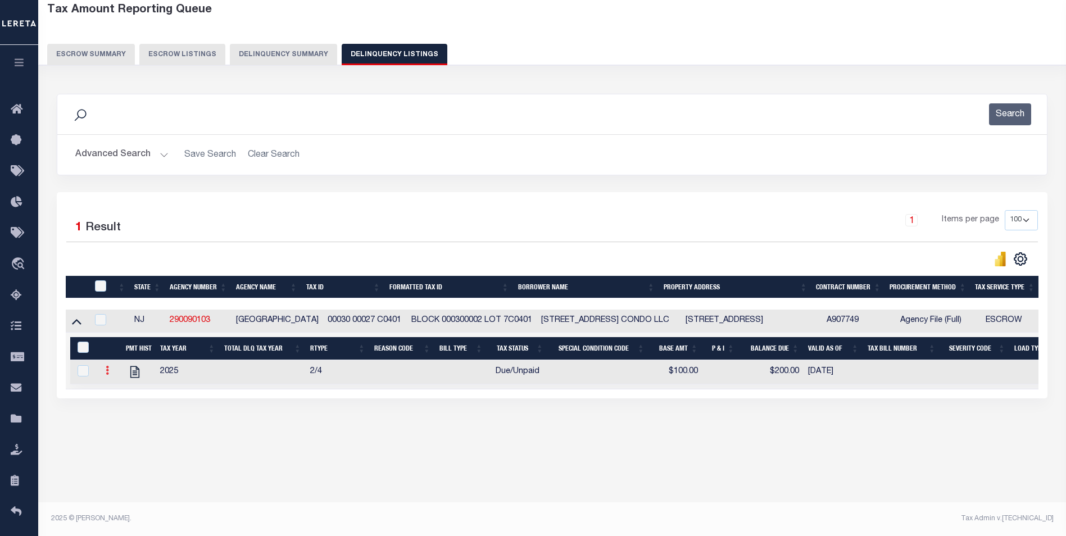
click at [108, 375] on icon at bounding box center [107, 370] width 3 height 9
click at [110, 407] on link "" at bounding box center [121, 407] width 38 height 19
type input "$100.00"
type input "$200.00"
checkbox input "true"
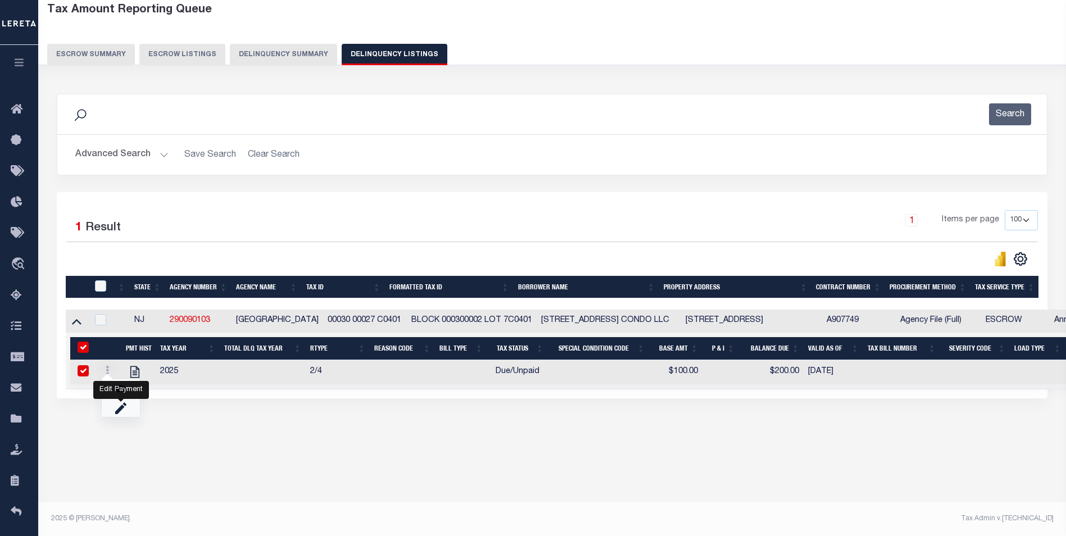
checkbox input "true"
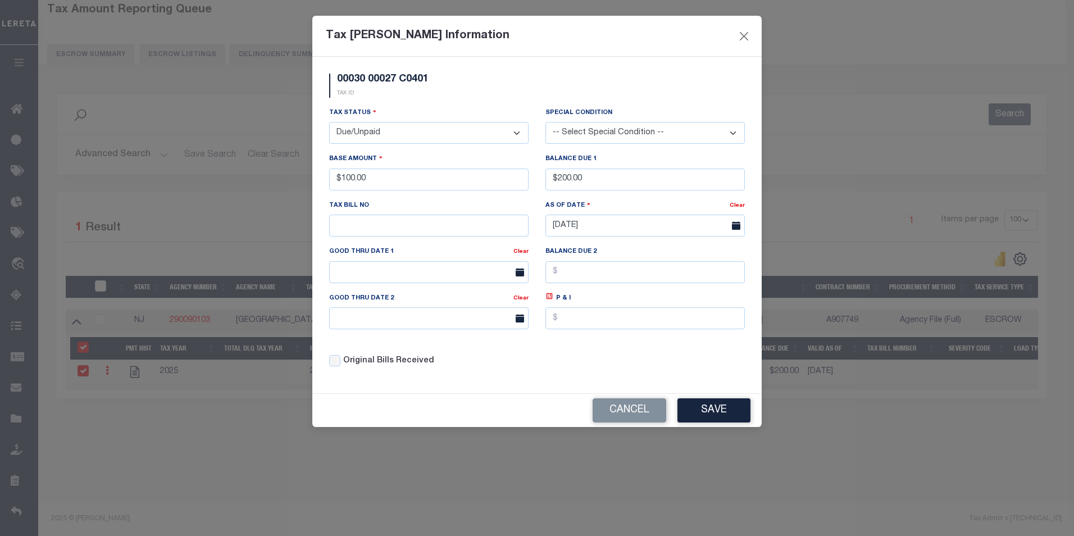
click at [405, 133] on select "- Select Status - Open Due/Unpaid Paid Incomplete No Tax Due Internal Refund Pr…" at bounding box center [428, 133] width 199 height 22
select select "NTX"
click at [329, 122] on select "- Select Status - Open Due/Unpaid Paid Incomplete No Tax Due Internal Refund Pr…" at bounding box center [428, 133] width 199 height 22
click at [424, 166] on div "Base Amount $100.00" at bounding box center [428, 171] width 199 height 37
click at [415, 181] on input "$100.00" at bounding box center [428, 180] width 199 height 22
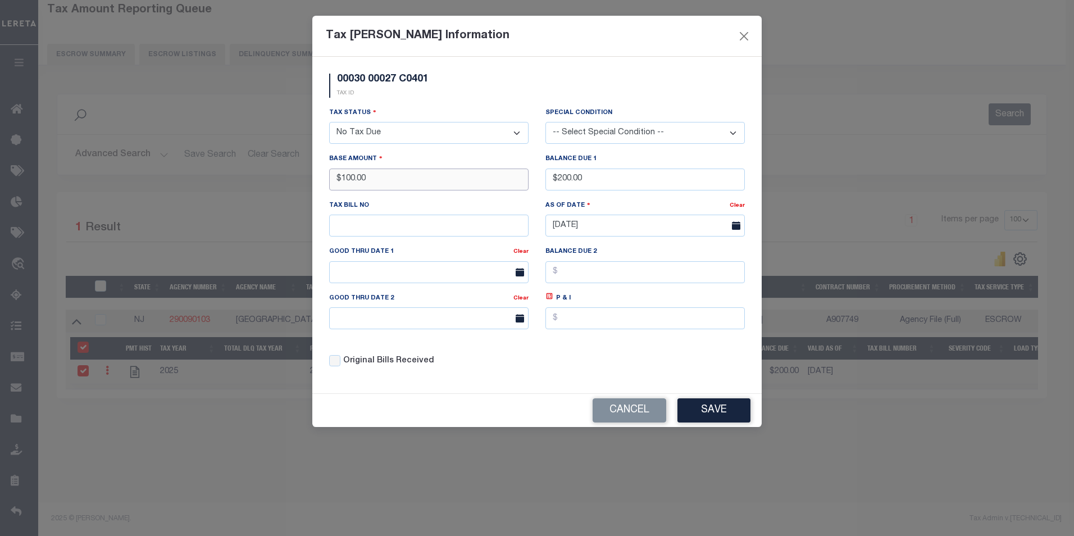
click at [418, 185] on input "$100.00" at bounding box center [428, 180] width 199 height 22
click at [634, 188] on input "$200.00" at bounding box center [645, 180] width 199 height 22
click at [640, 186] on input "$200.00" at bounding box center [645, 180] width 199 height 22
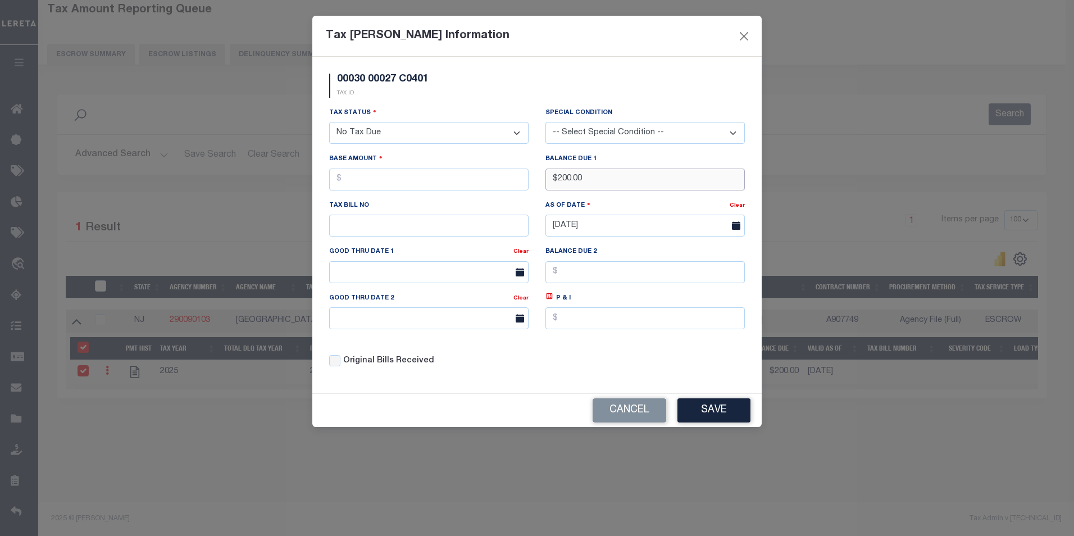
click at [640, 186] on input "$200.00" at bounding box center [645, 180] width 199 height 22
click at [640, 185] on input "$200.00" at bounding box center [645, 180] width 199 height 22
click at [715, 403] on button "Save" at bounding box center [714, 410] width 73 height 24
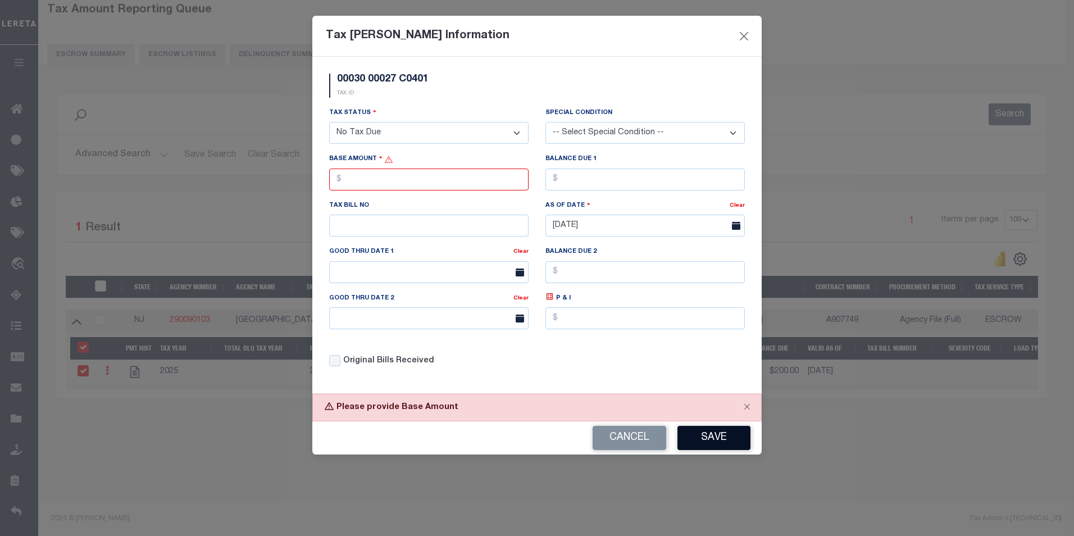
click at [693, 445] on button "Save" at bounding box center [714, 438] width 73 height 24
click at [721, 442] on button "Save" at bounding box center [714, 438] width 73 height 24
click at [478, 184] on input "text" at bounding box center [428, 180] width 199 height 22
type input "$0.00"
click at [575, 174] on input "text" at bounding box center [645, 180] width 199 height 22
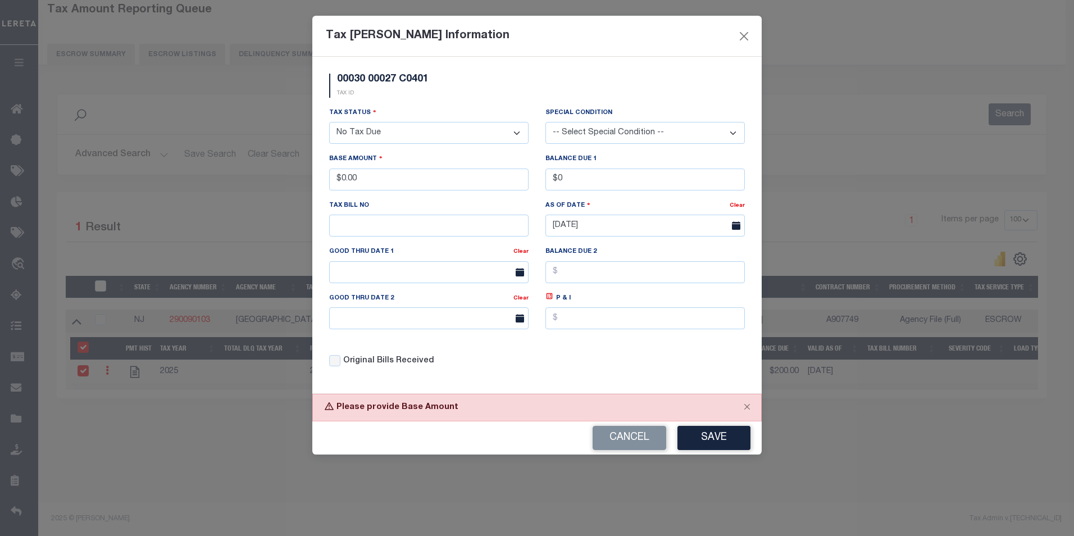
type input "$0.00"
click at [729, 453] on div "Cancel Save" at bounding box center [536, 437] width 449 height 33
click at [716, 431] on button "Save" at bounding box center [714, 438] width 73 height 24
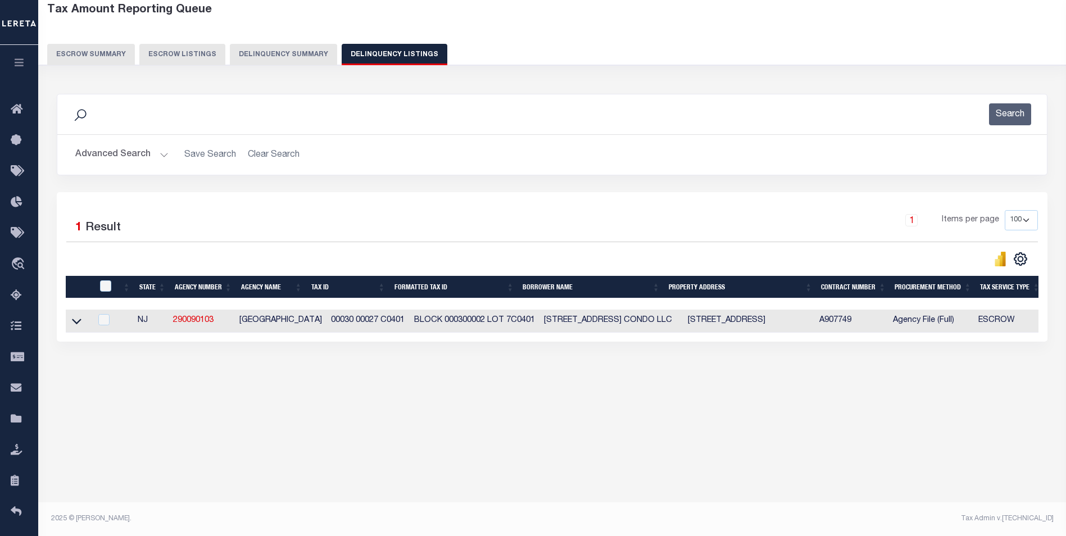
click at [83, 329] on td at bounding box center [78, 321] width 25 height 23
checkbox input "true"
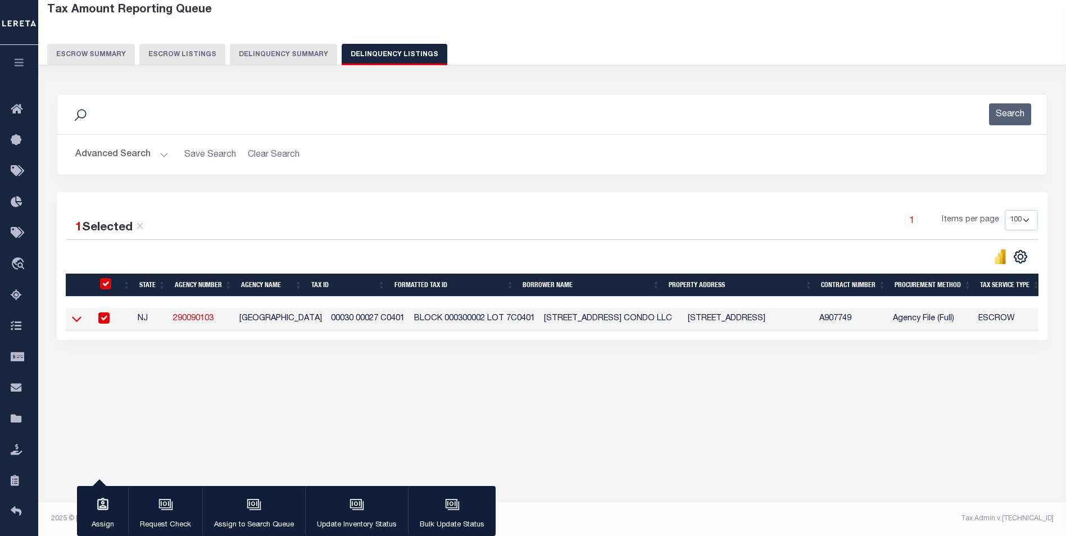
click at [78, 321] on icon at bounding box center [77, 319] width 10 height 12
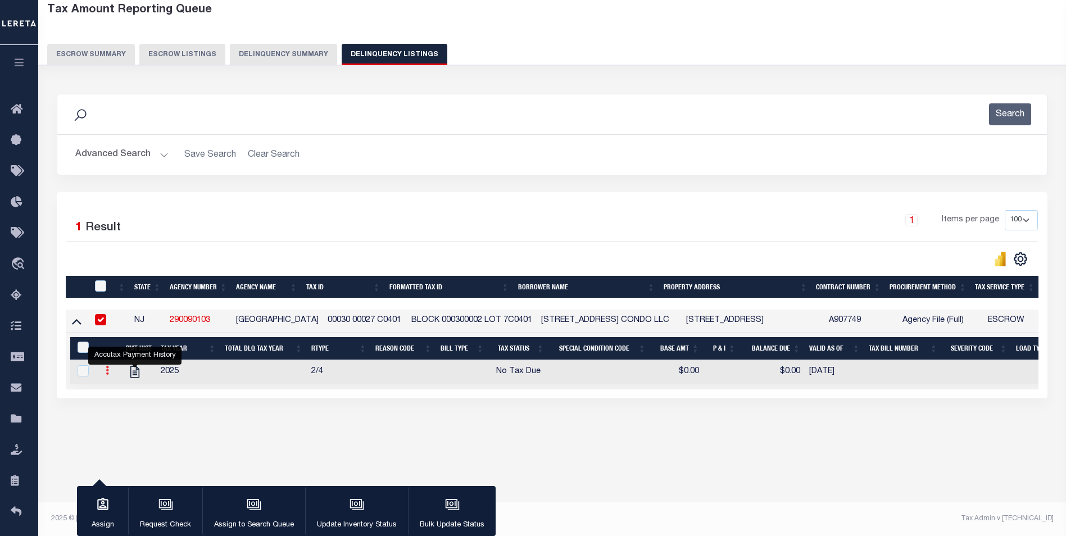
click at [106, 375] on icon at bounding box center [107, 370] width 3 height 9
click at [129, 414] on link "" at bounding box center [121, 407] width 38 height 19
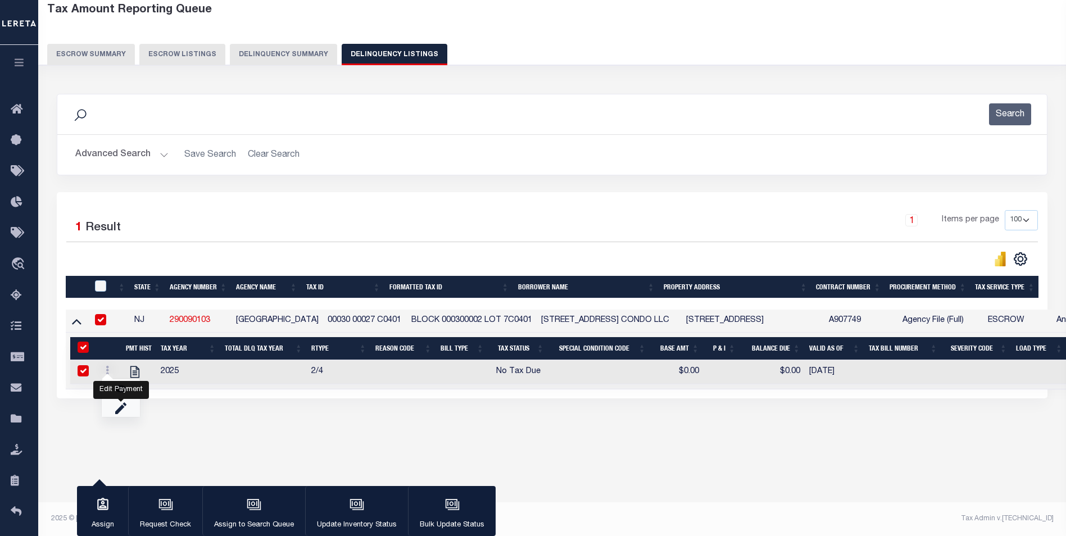
select select "NTX"
type input "$0.00"
checkbox input "true"
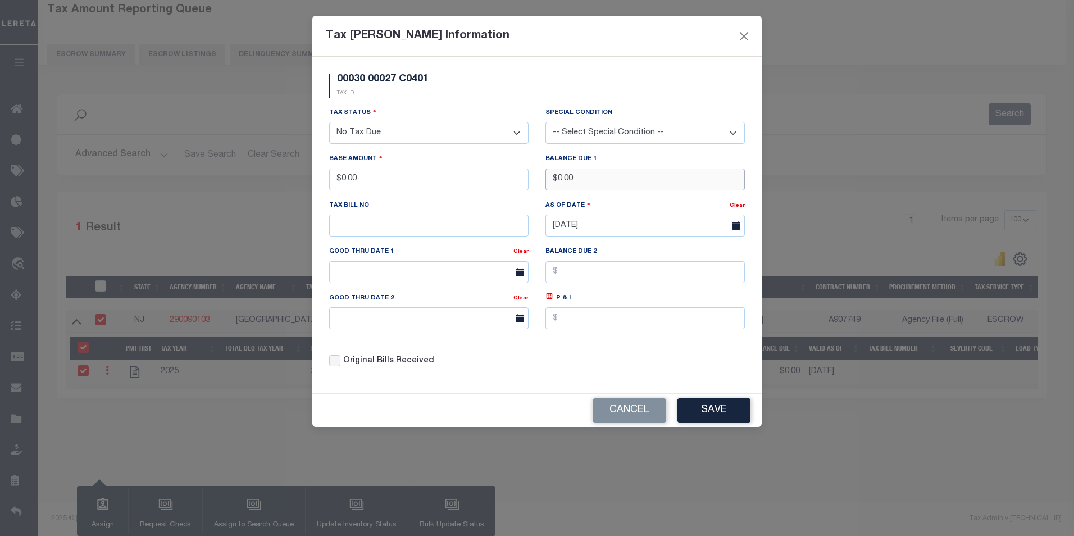
drag, startPoint x: 587, startPoint y: 181, endPoint x: 523, endPoint y: 192, distance: 64.5
click at [533, 190] on div "Tax Status - Select Status - Open Due/Unpaid Paid Incomplete No Tax Due Interna…" at bounding box center [537, 242] width 433 height 270
click at [710, 408] on button "Save" at bounding box center [714, 410] width 73 height 24
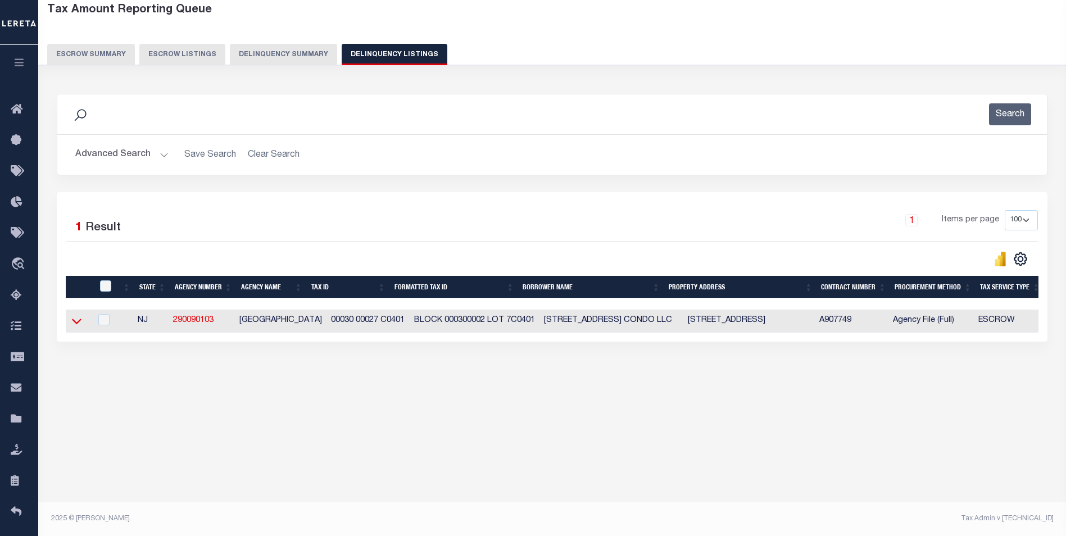
click at [81, 327] on icon at bounding box center [77, 321] width 10 height 12
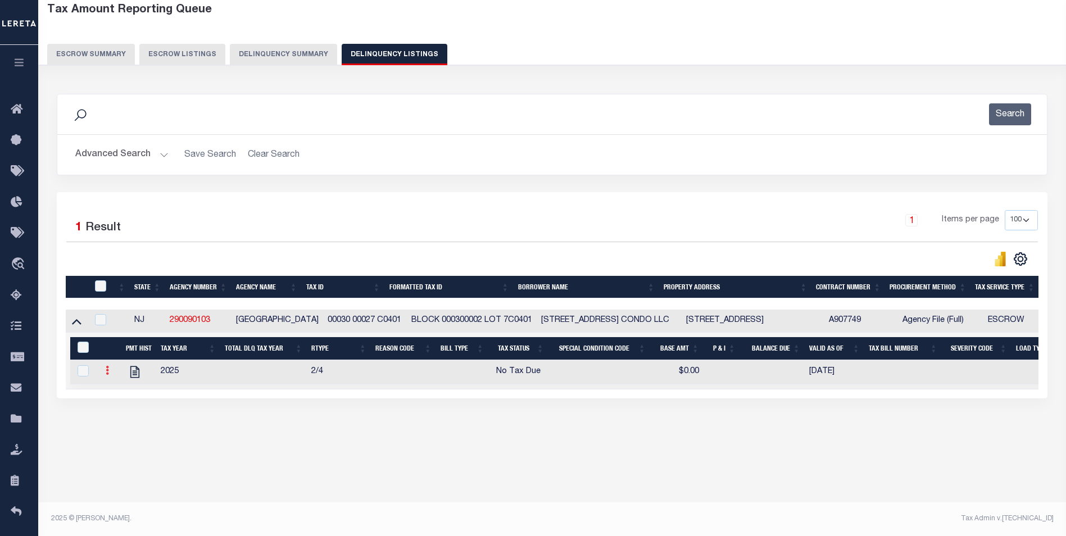
click at [110, 371] on link at bounding box center [107, 371] width 12 height 9
click at [129, 415] on link "" at bounding box center [121, 407] width 38 height 19
type input "$0.00"
checkbox input "true"
